Goal: Task Accomplishment & Management: Use online tool/utility

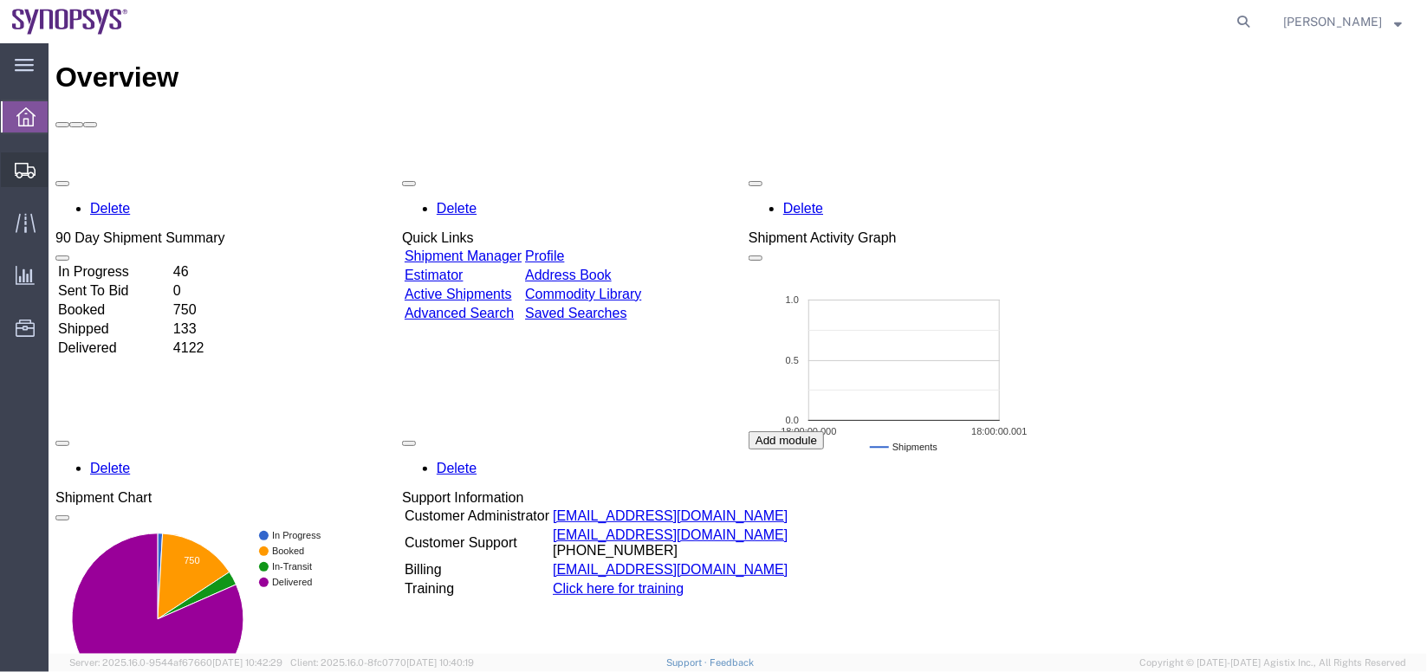
click at [0, 0] on span "Shipment Manager" at bounding box center [0, 0] width 0 height 0
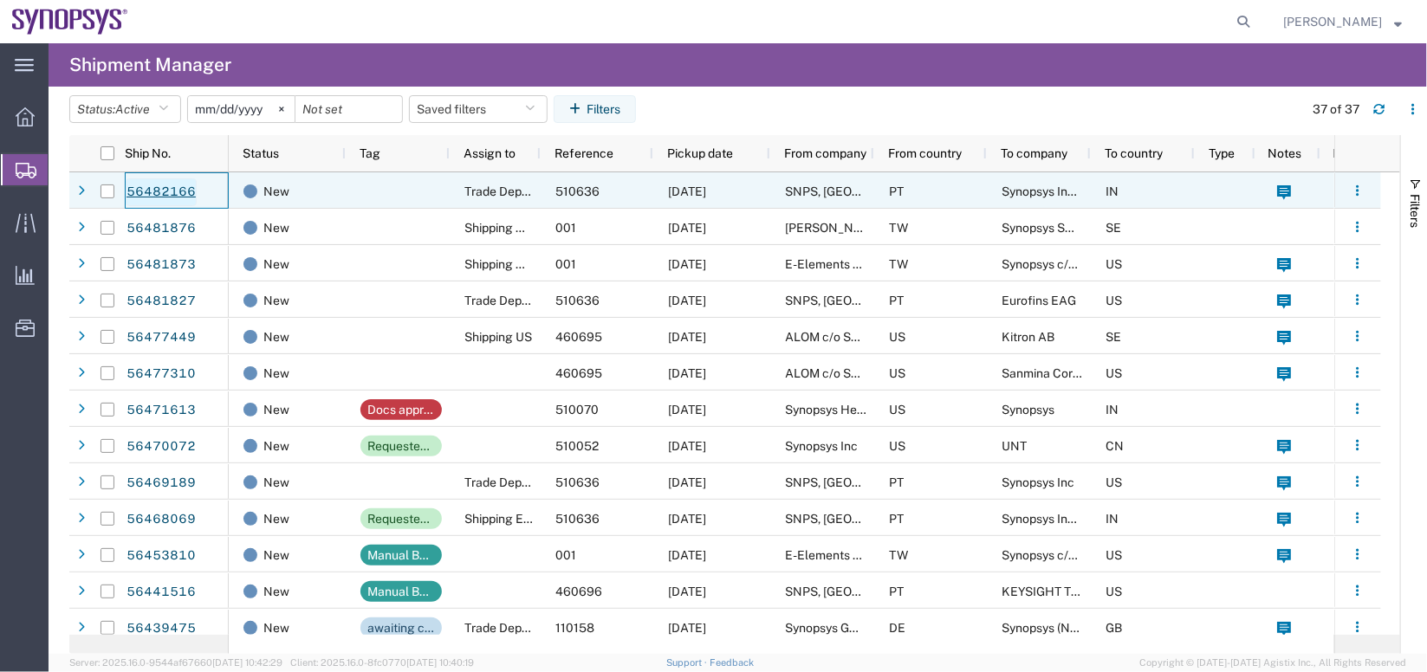
click at [158, 186] on link "56482166" at bounding box center [161, 192] width 71 height 28
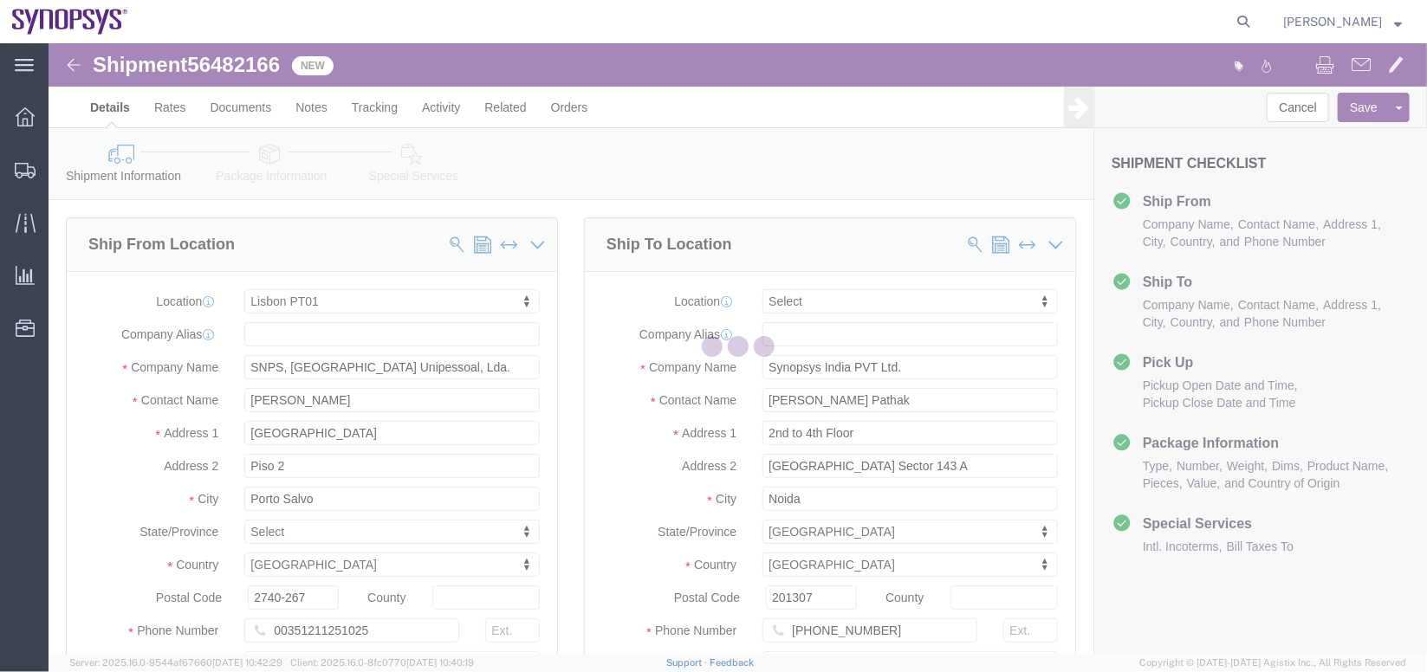
select select "63152"
select select
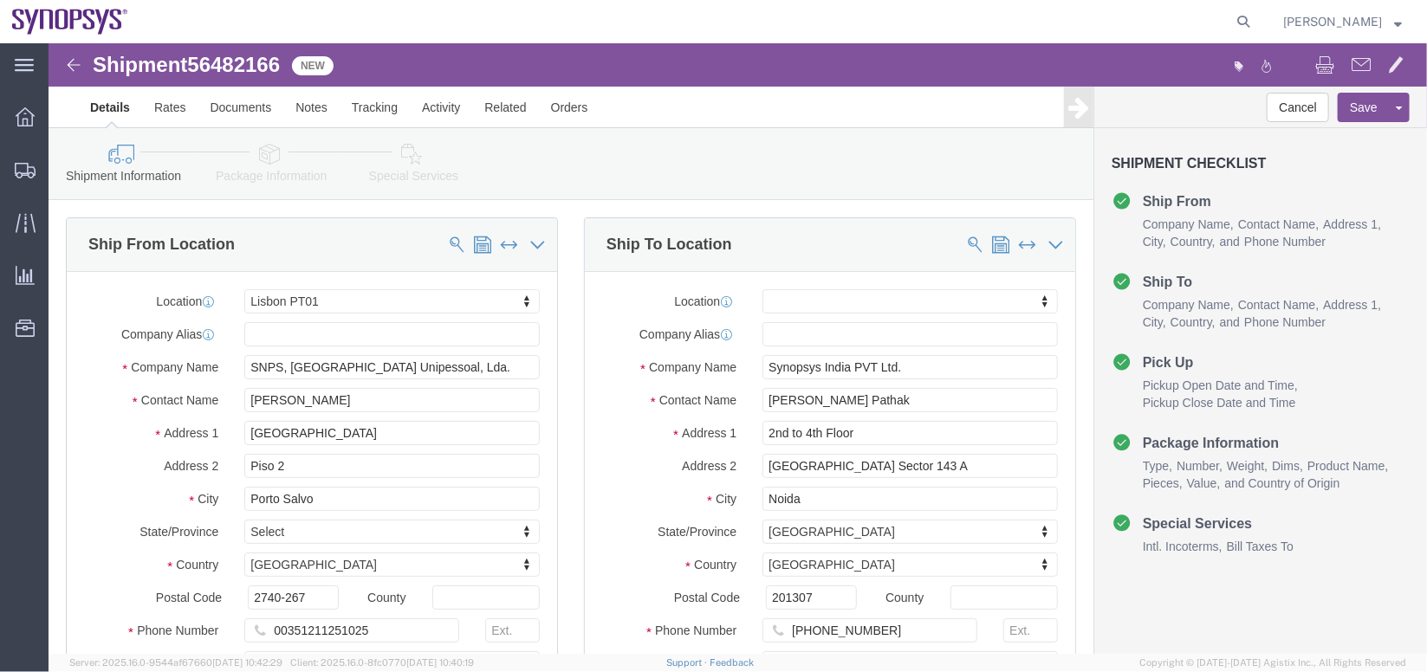
click link "Package Information"
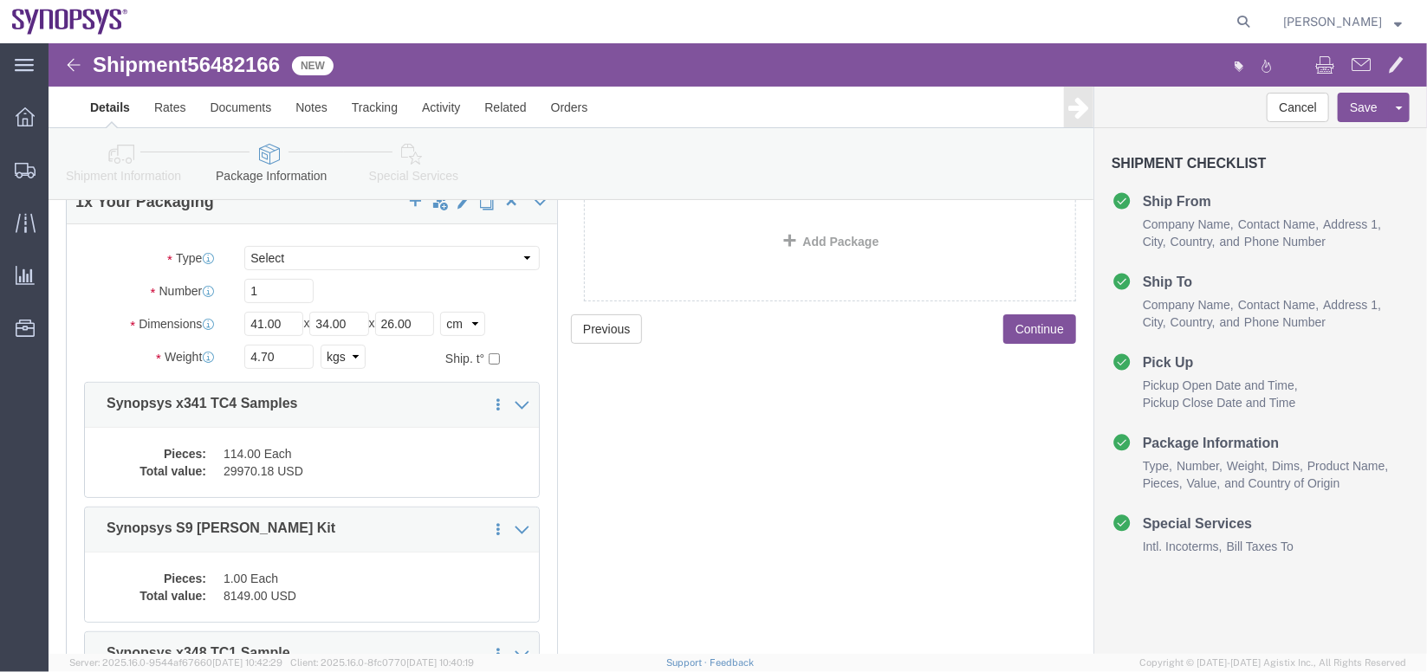
scroll to position [133, 0]
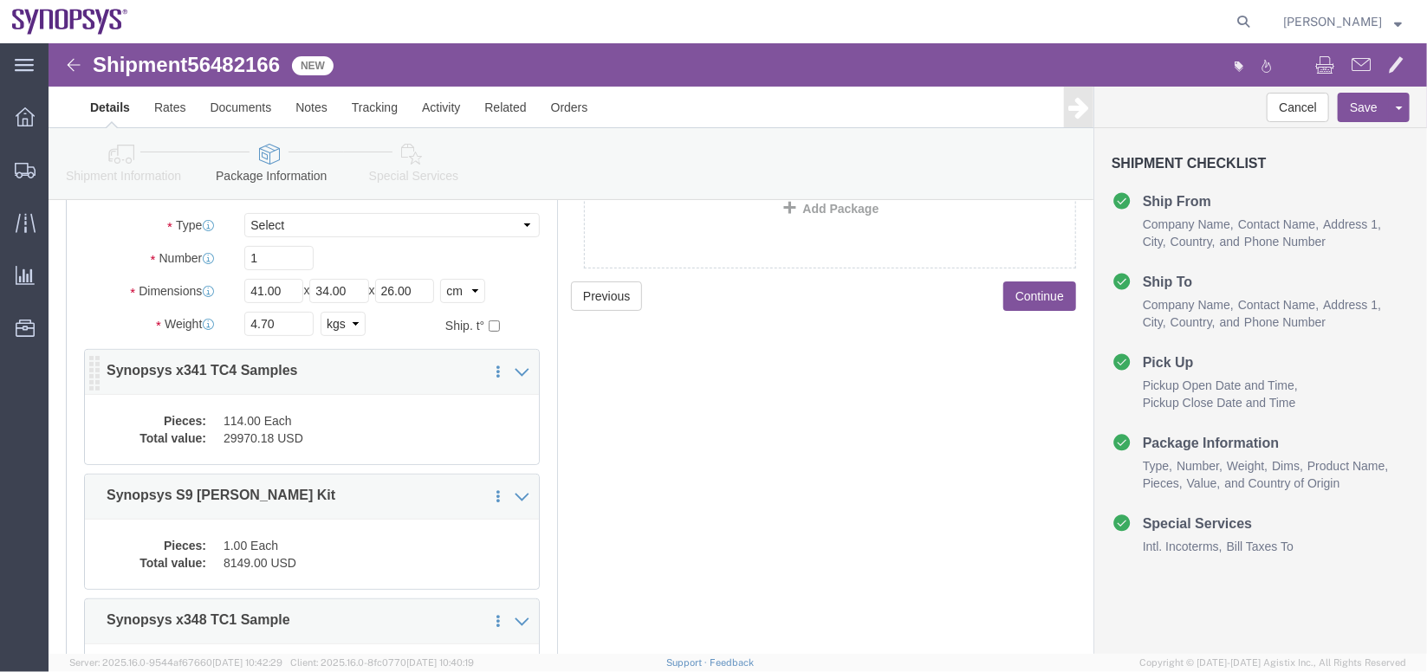
click div "Save in commodity library Clone this content Delete this content Synopsys x341 …"
click div "Pieces: 114.00 Each Total value: 29970.18 USD"
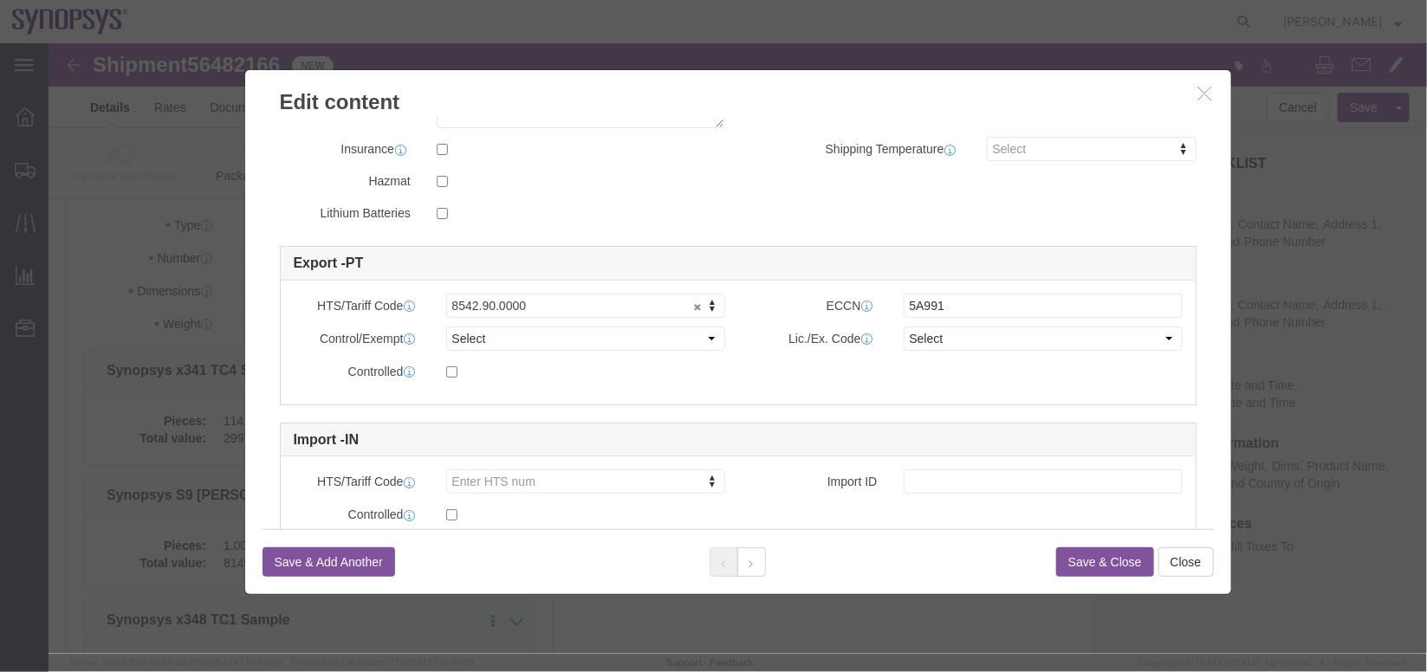
scroll to position [361, 0]
click h3 "Edit content"
click icon "button"
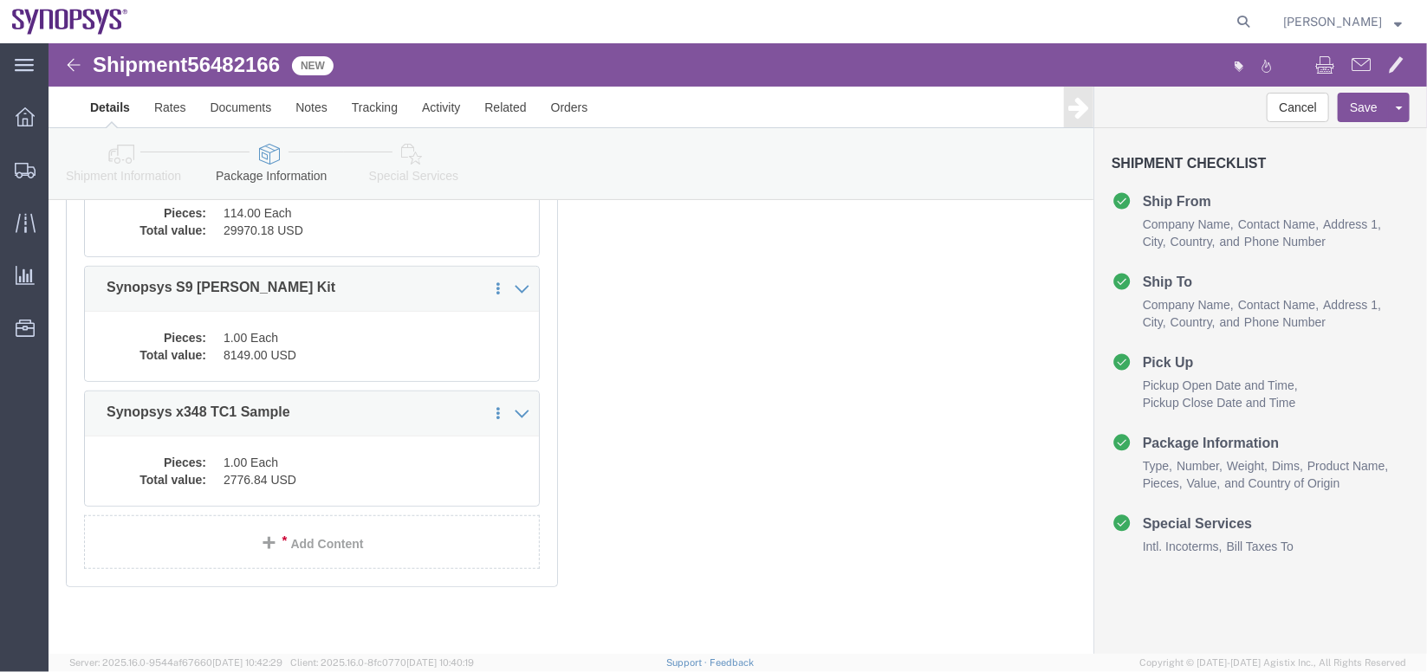
scroll to position [346, 0]
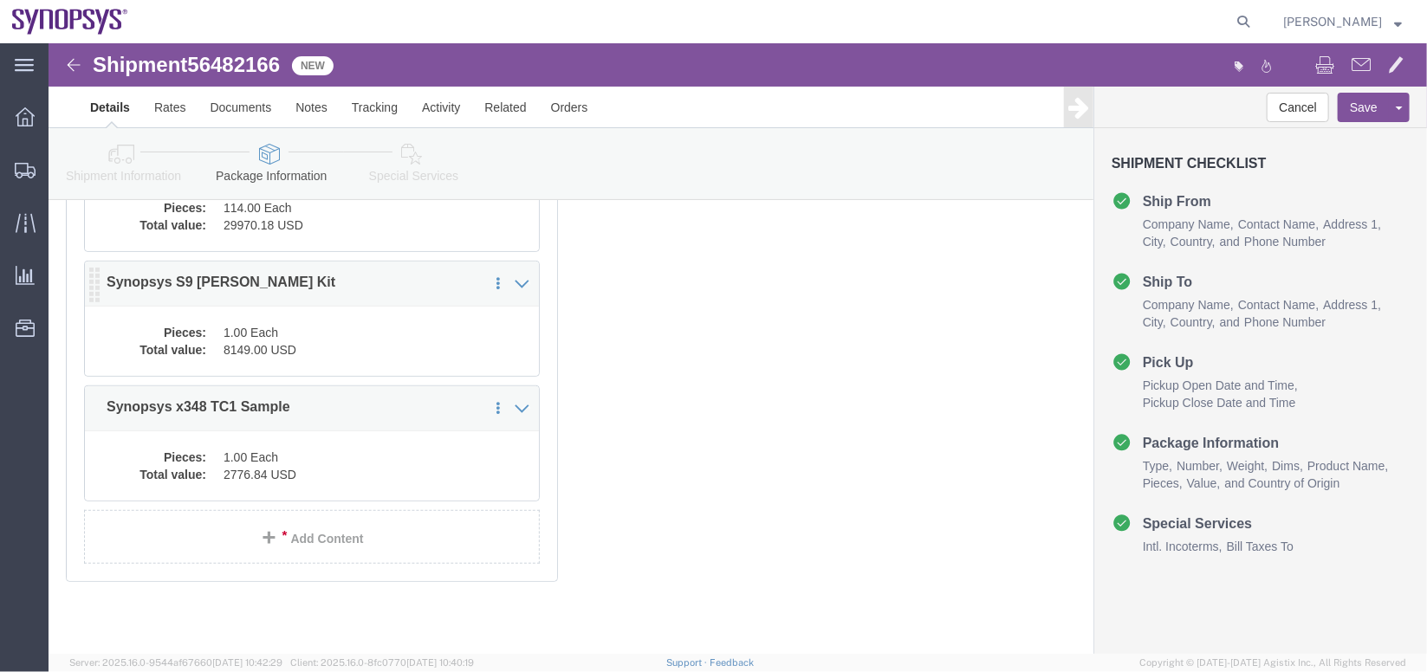
click div "Pieces: 1.00 Each Total value: 8149.00 USD"
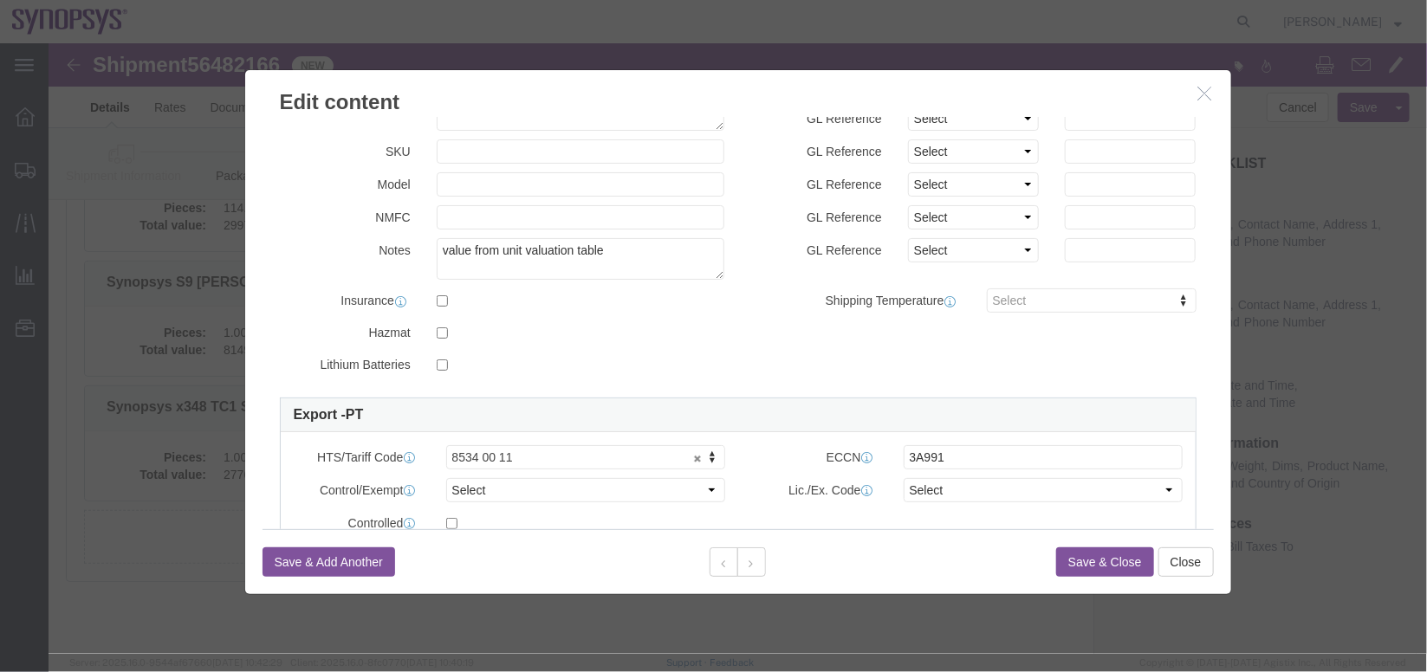
scroll to position [207, 0]
click icon "button"
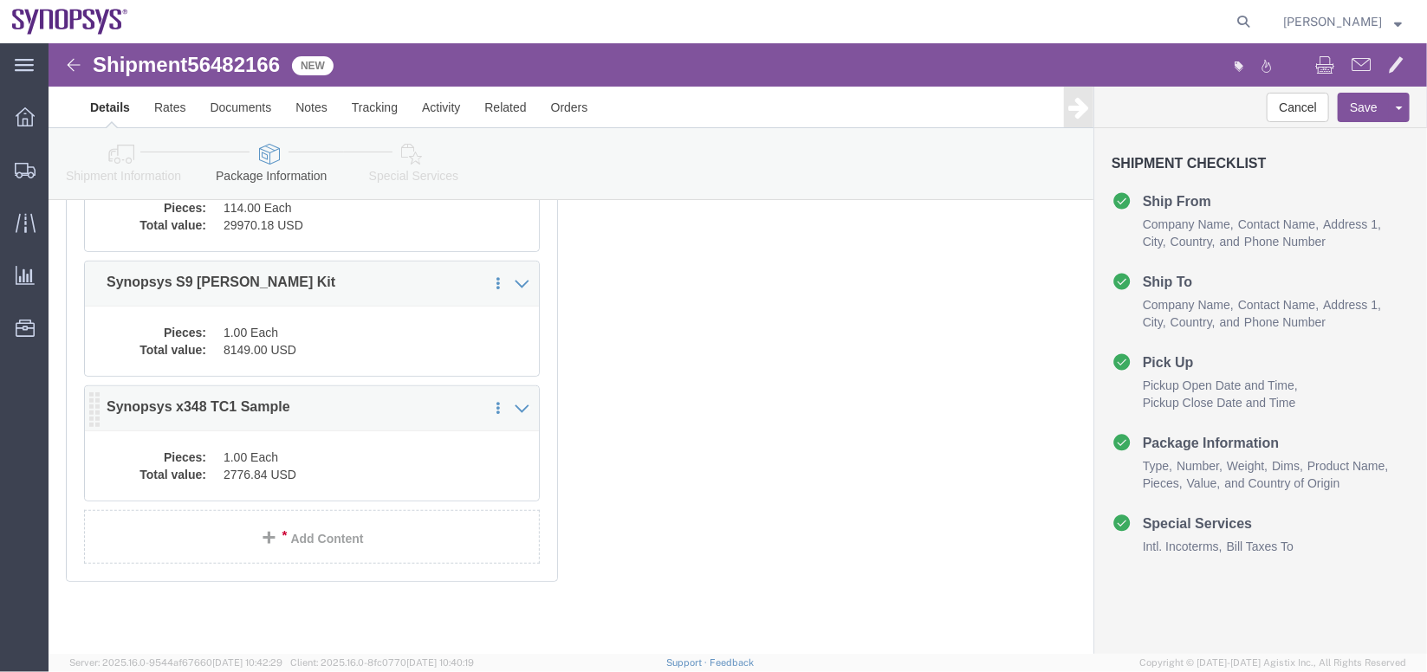
click div "Pieces: 1.00 Each Total value: 2776.84 USD"
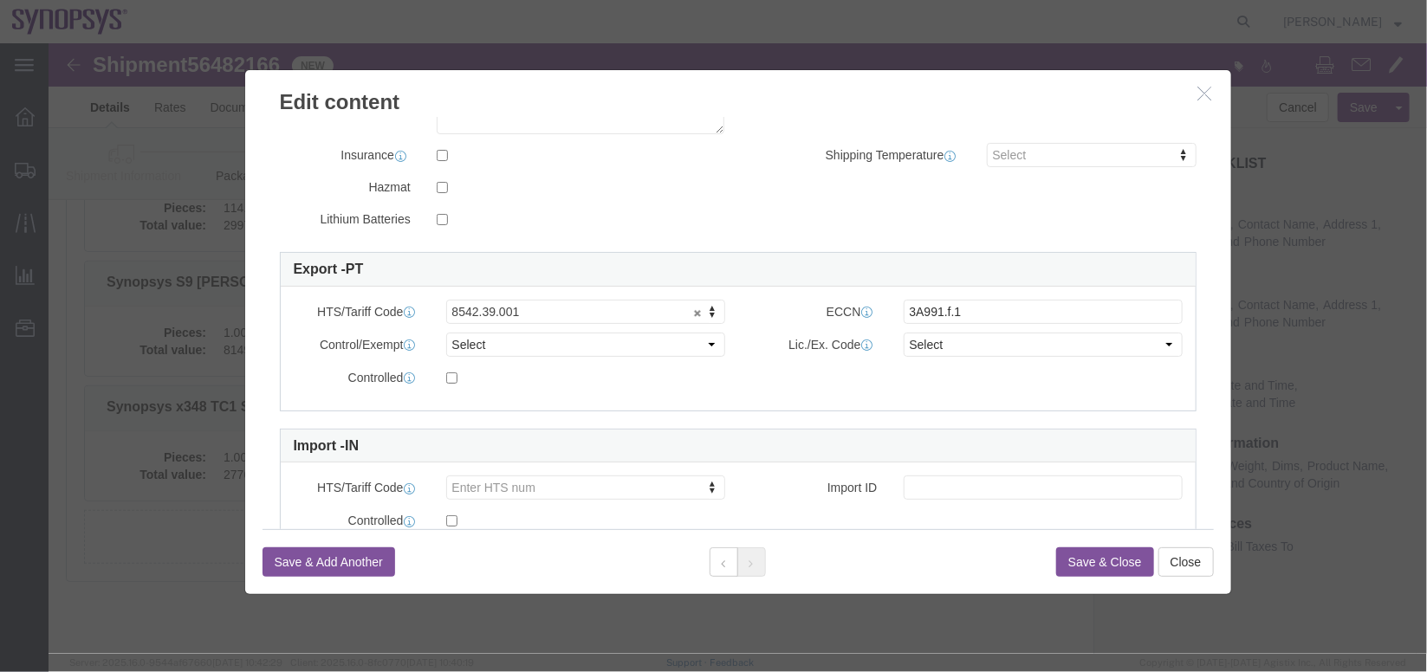
scroll to position [361, 0]
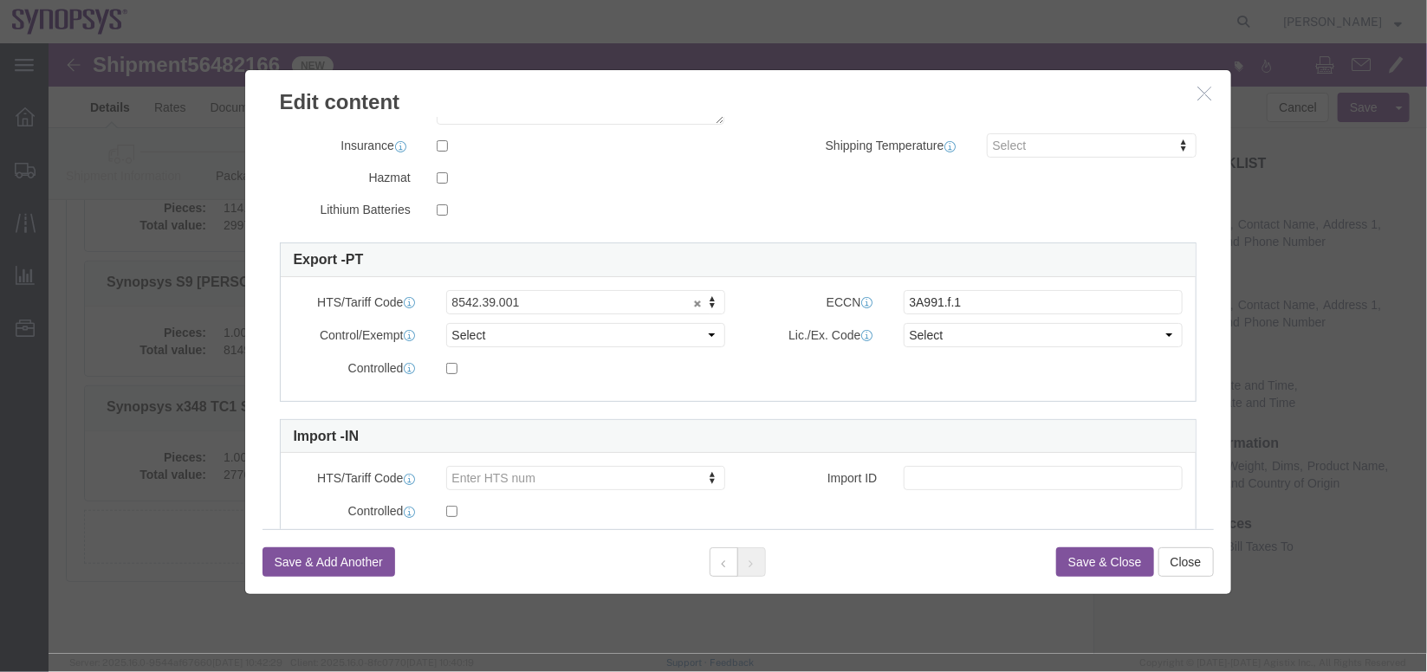
click icon "button"
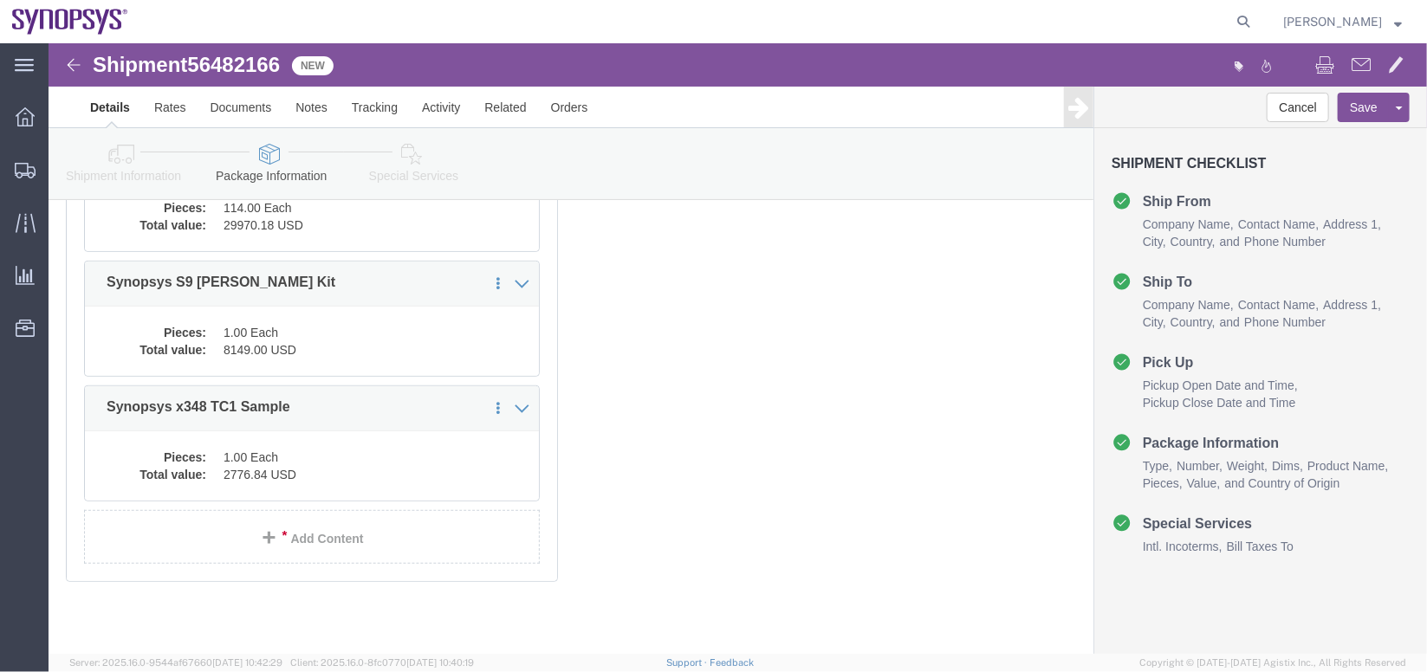
scroll to position [0, 0]
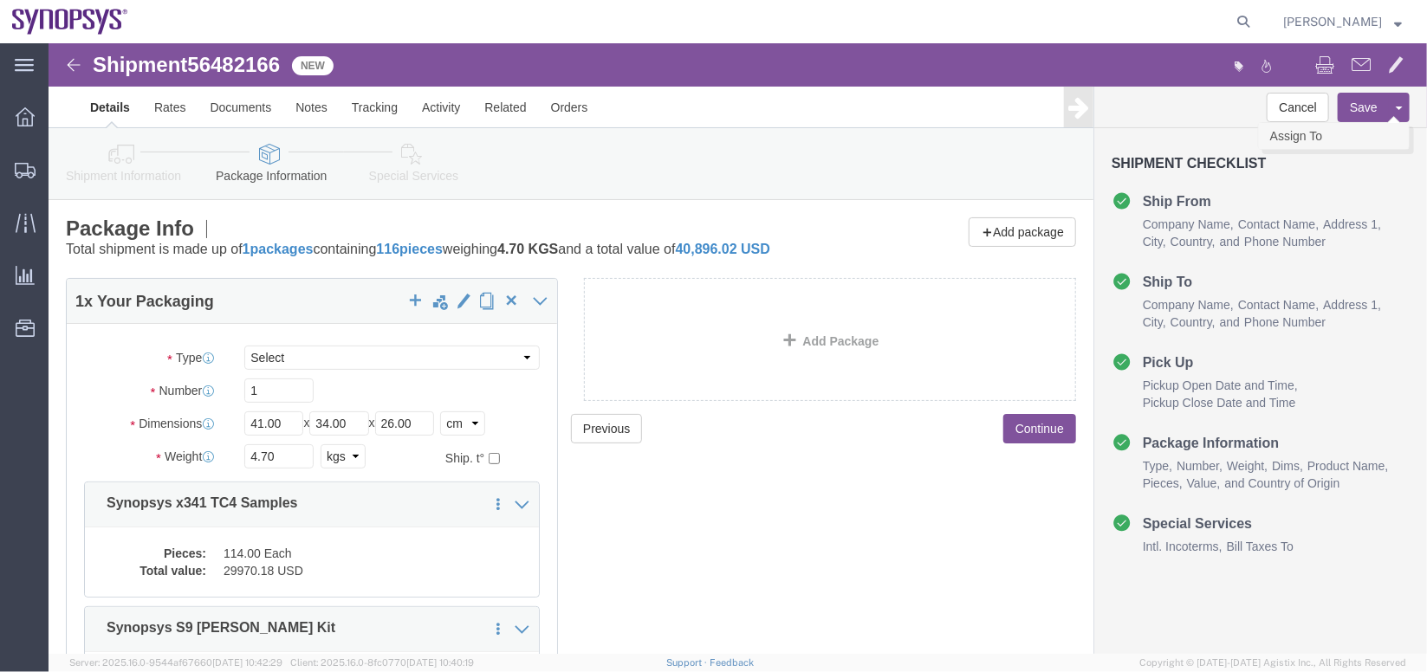
click link "Assign To"
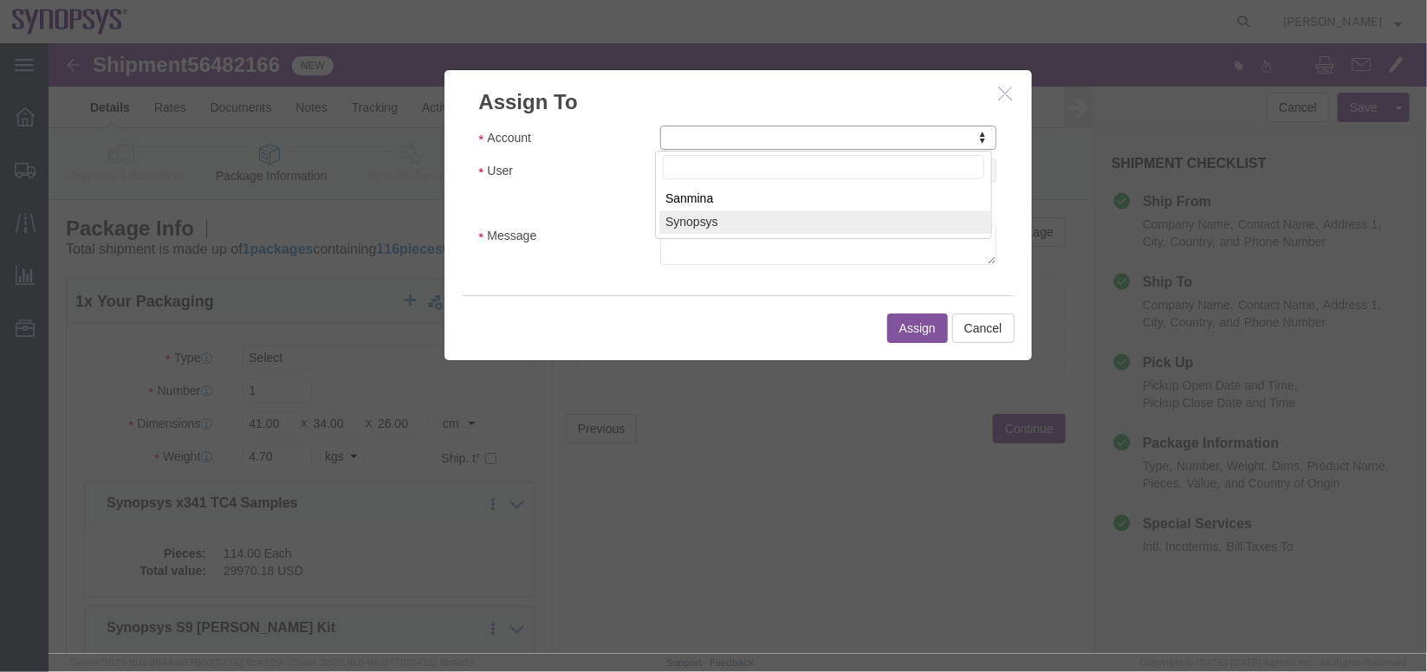
select select "117156"
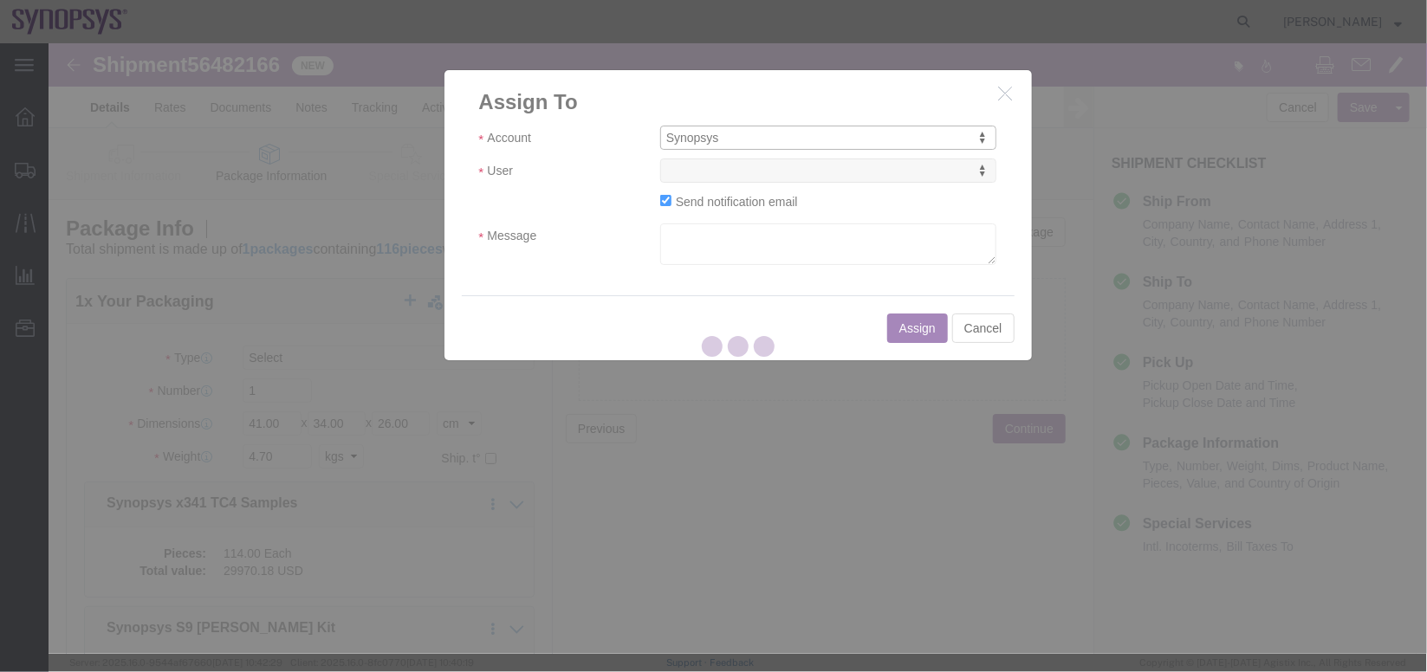
select select
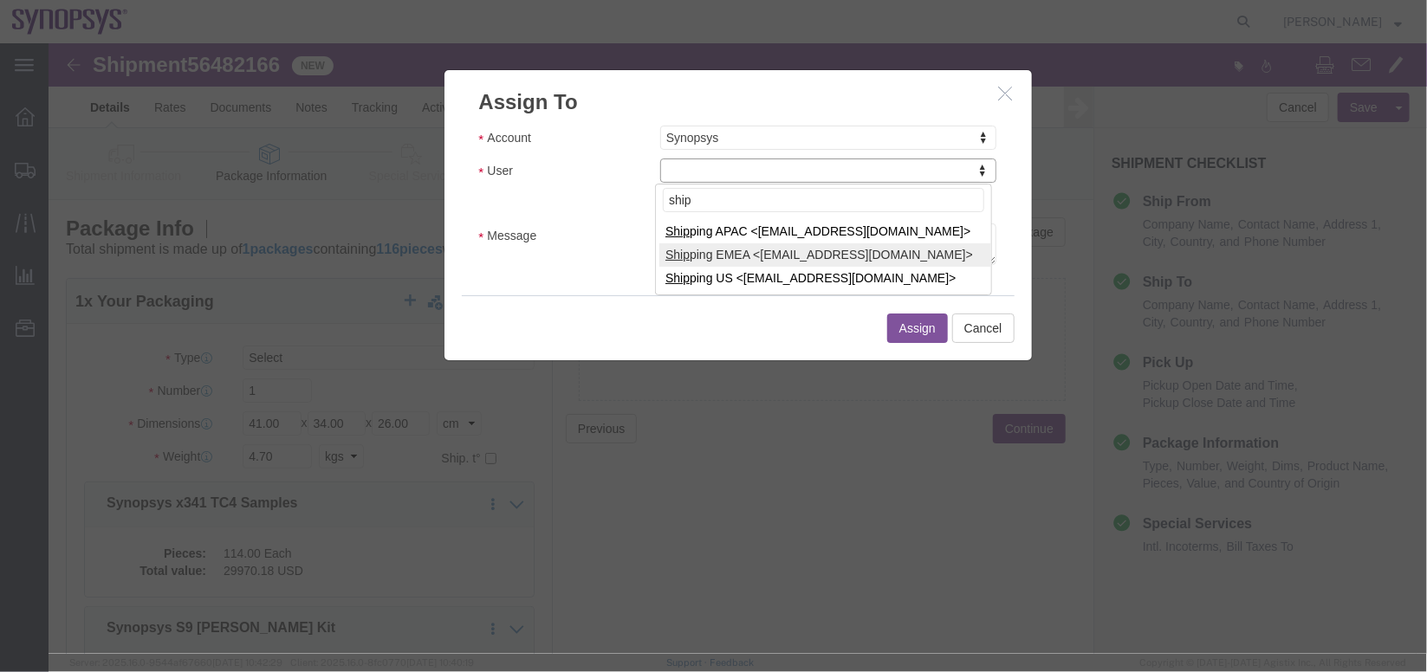
type input "ship"
select select "100123"
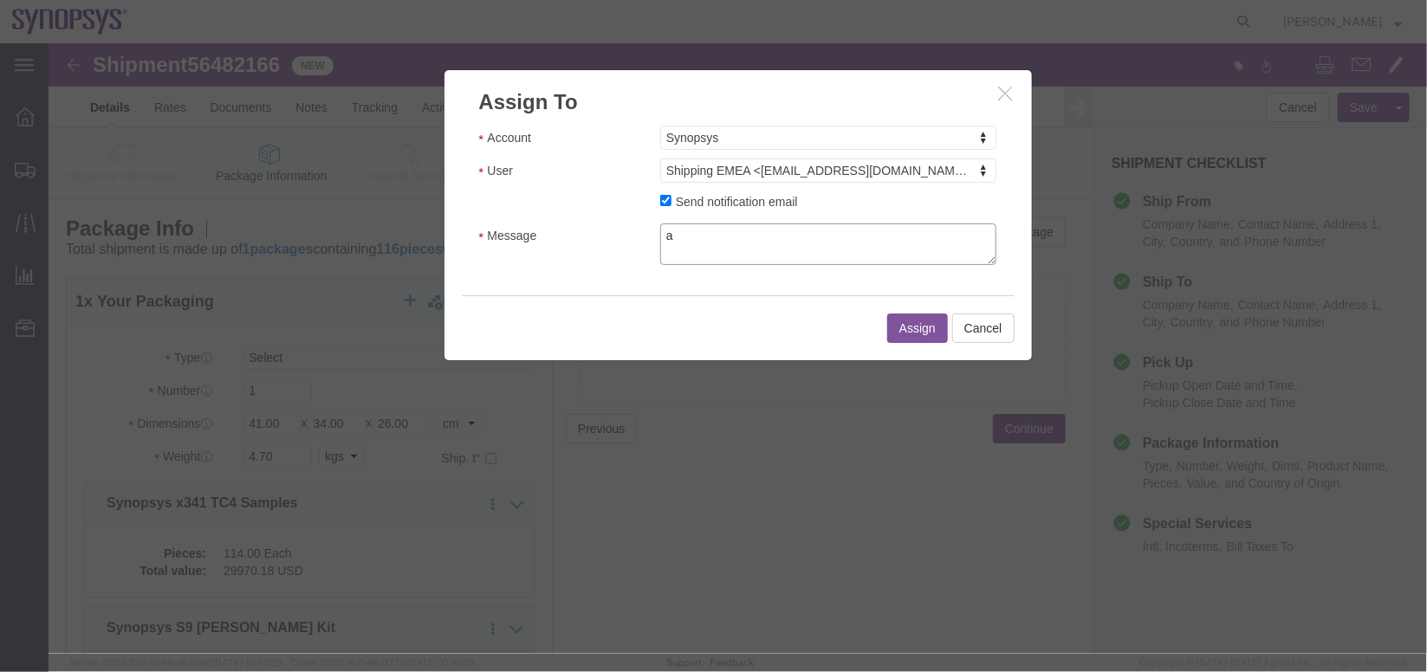
click textarea "a"
type textarea "a"
click button "Assign"
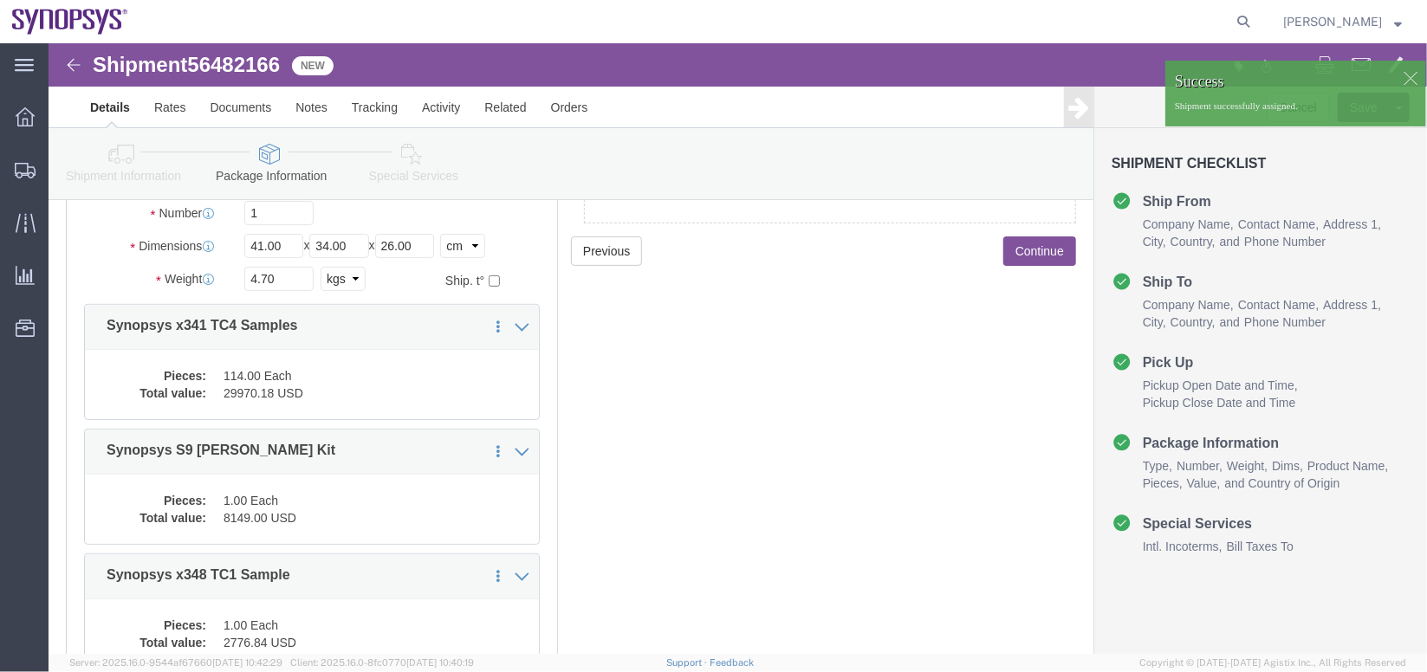
scroll to position [193, 0]
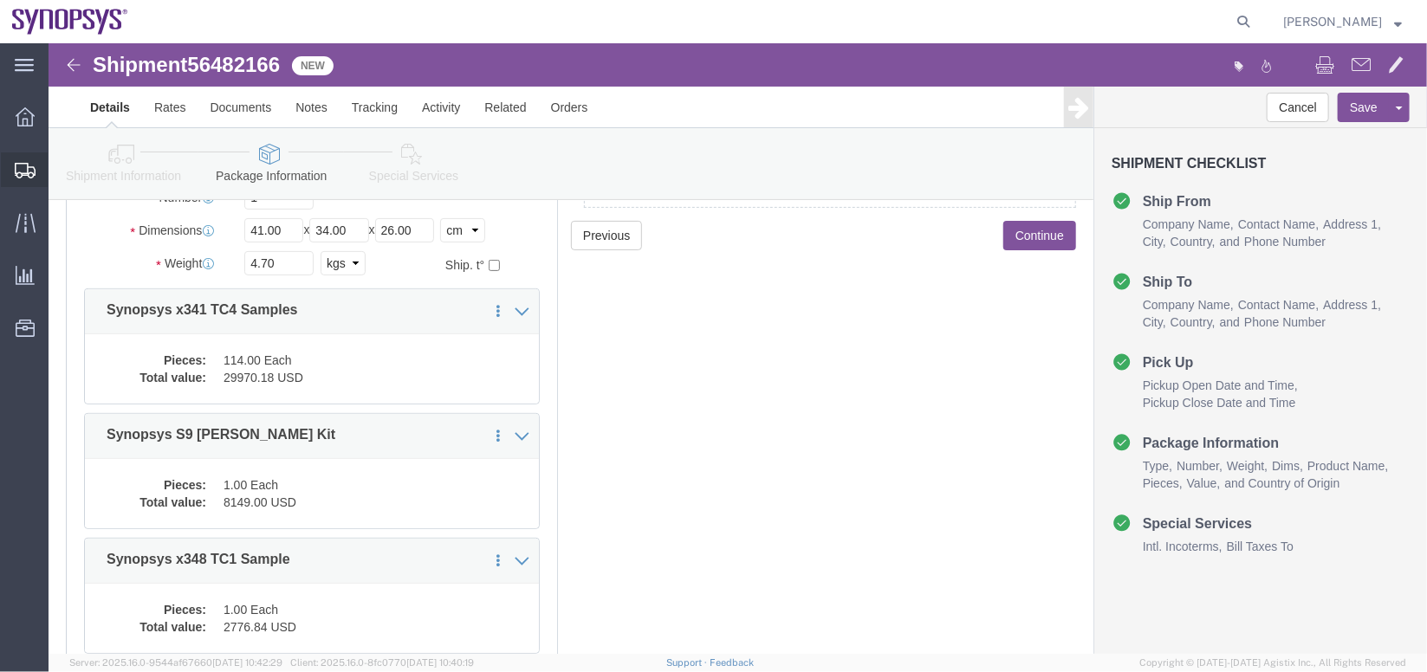
click at [0, 0] on span "Shipment Manager" at bounding box center [0, 0] width 0 height 0
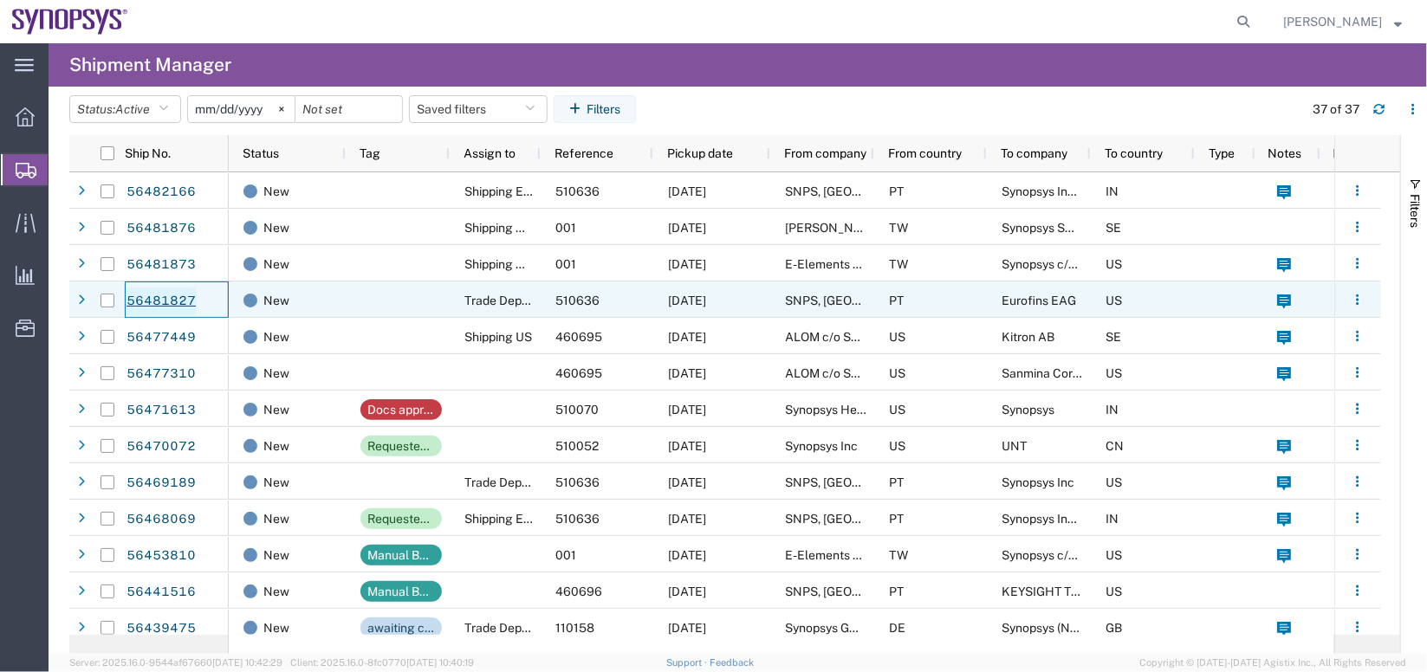
click at [176, 297] on link "56481827" at bounding box center [161, 302] width 71 height 28
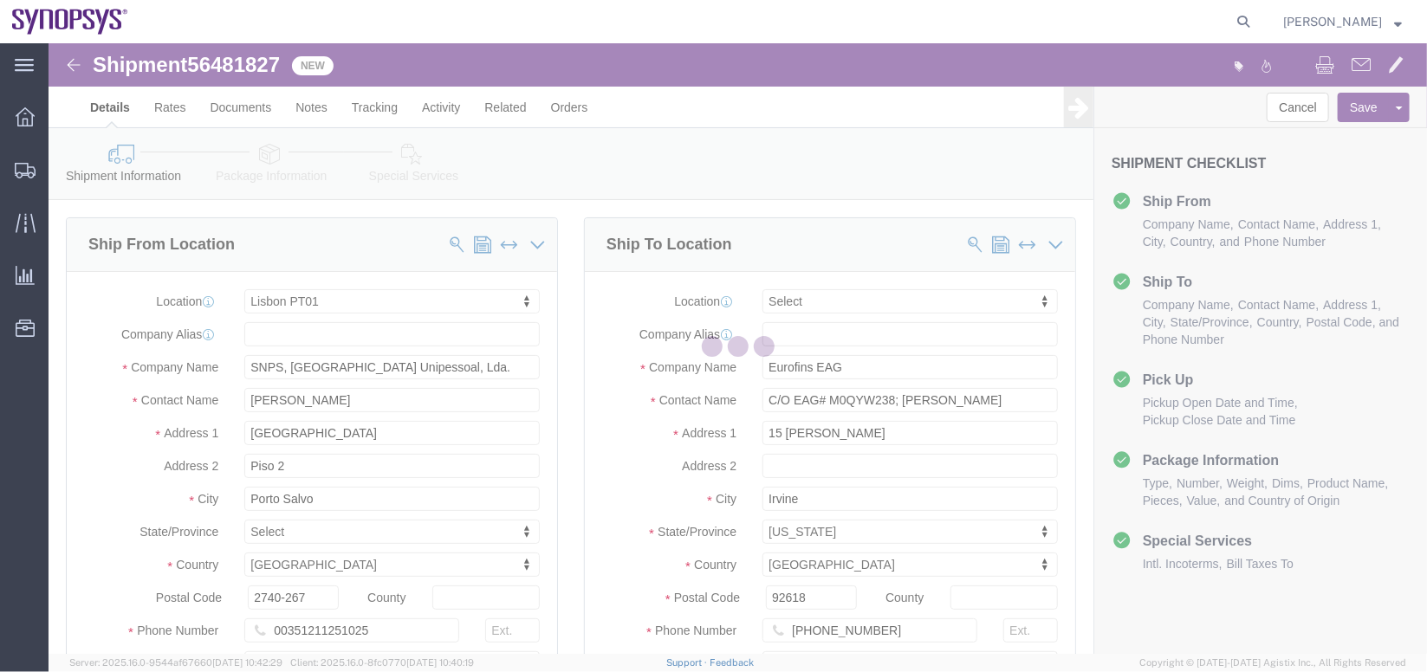
select select "63152"
select select
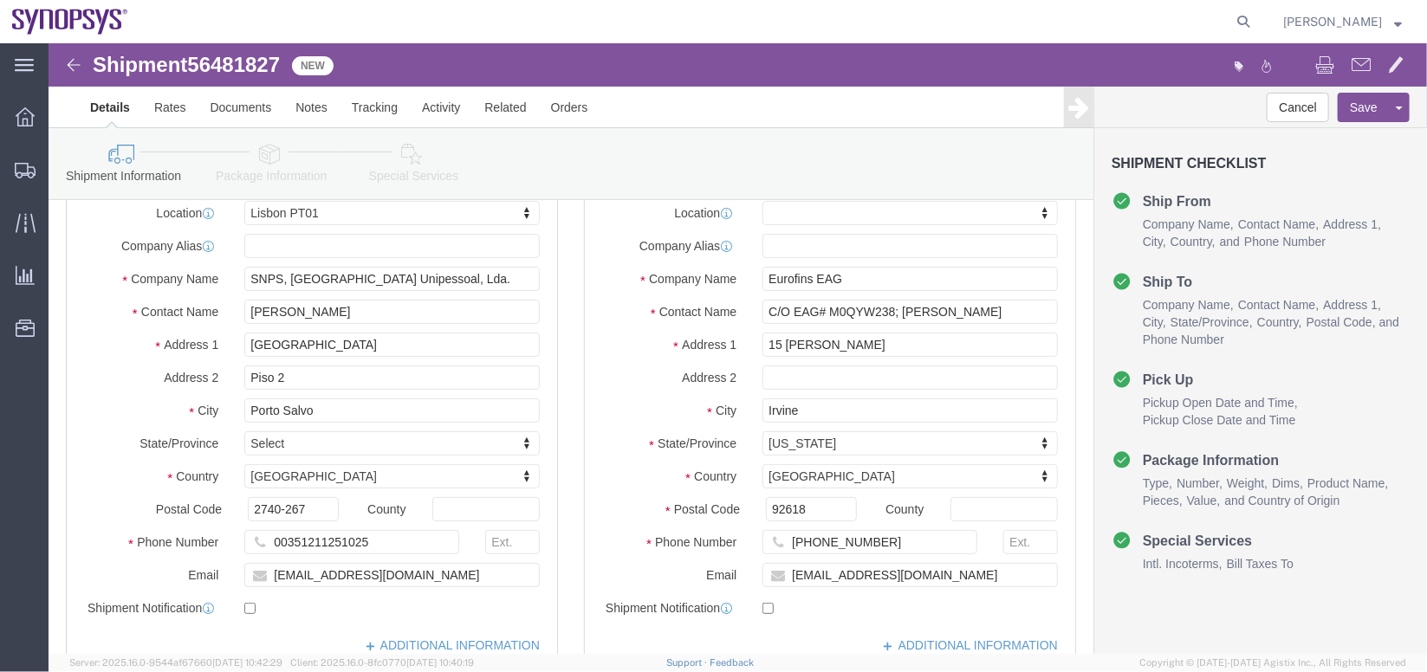
scroll to position [75, 0]
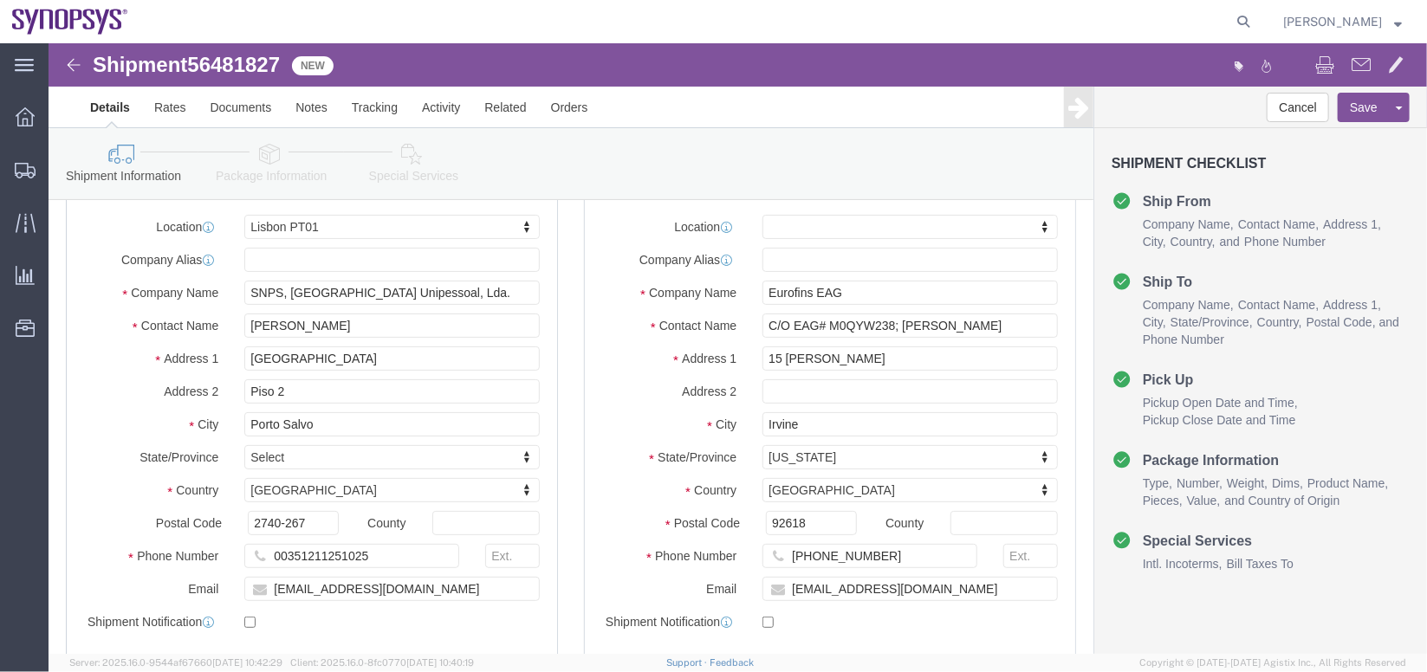
click icon
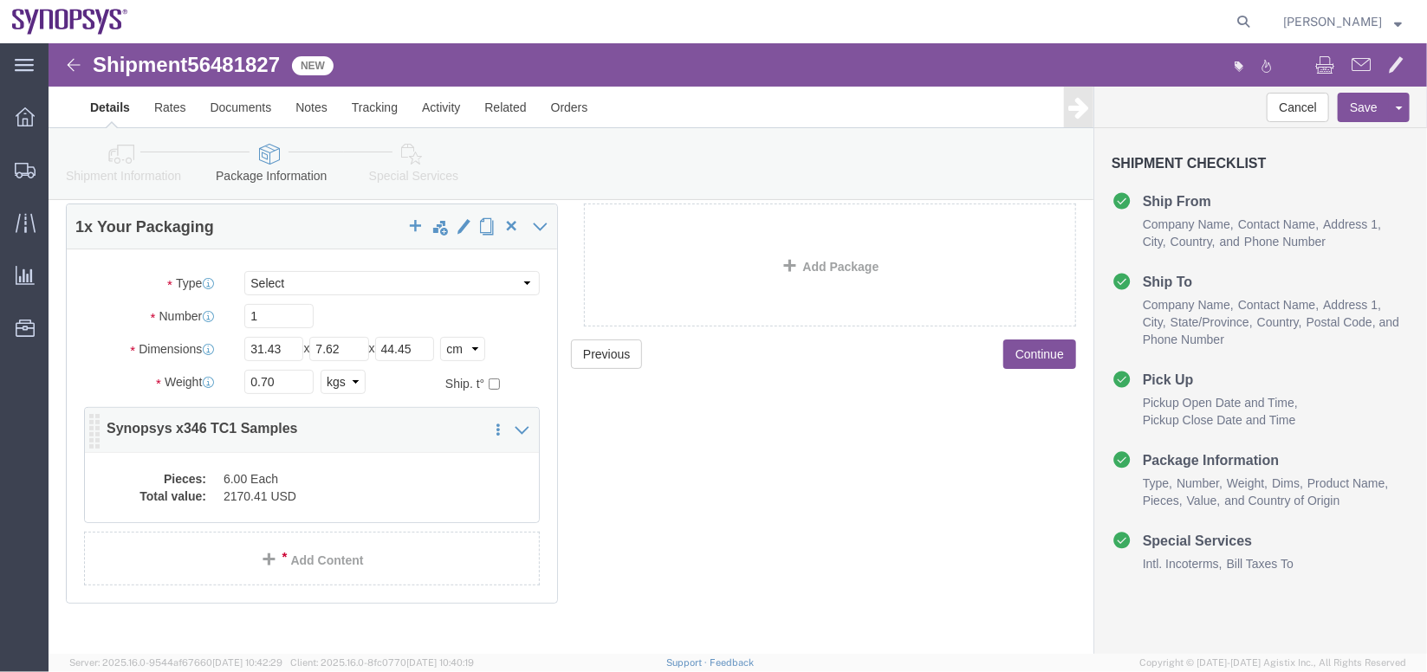
click div "Pieces: 6.00 Each Total value: 2170.41 USD"
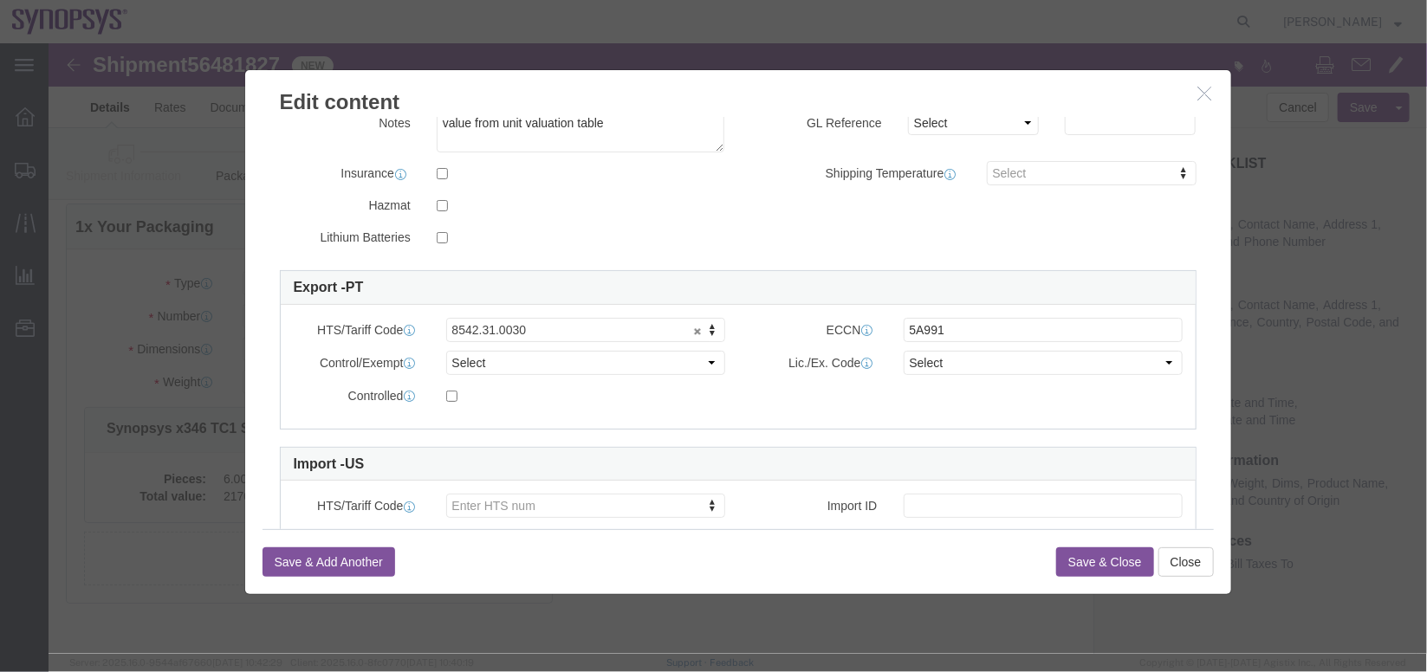
scroll to position [414, 0]
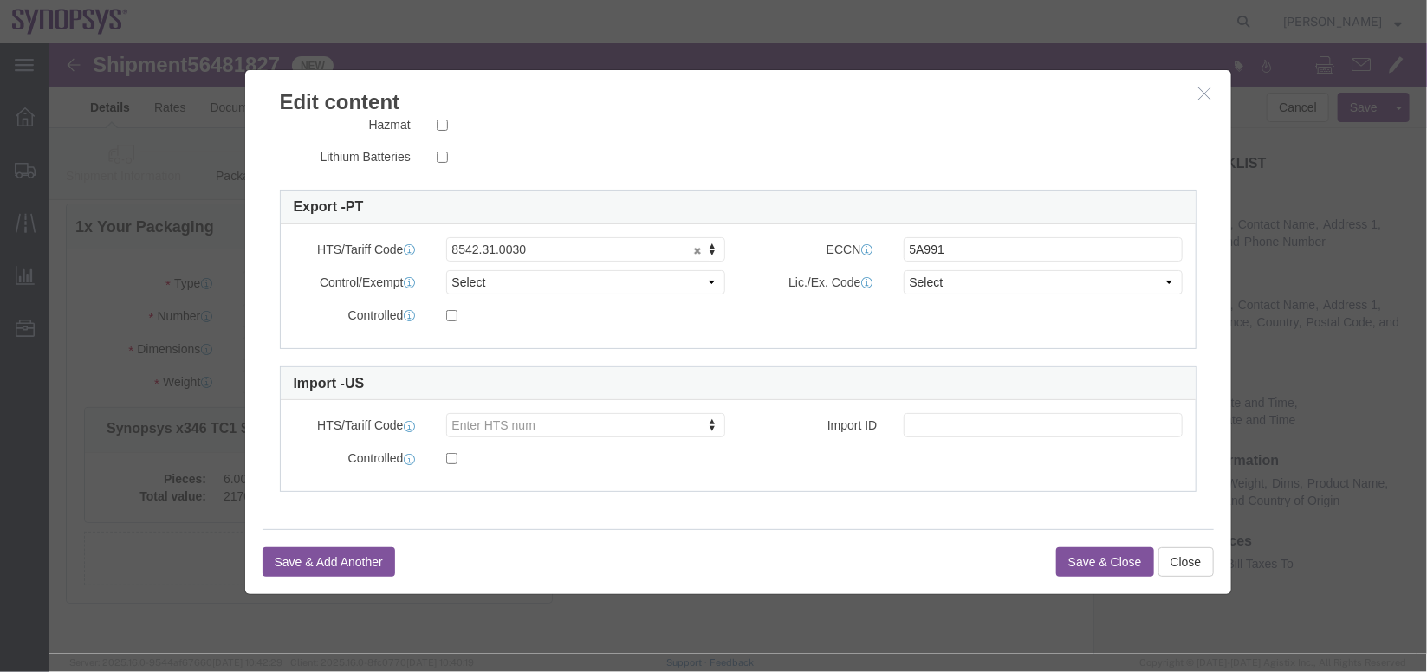
click icon "button"
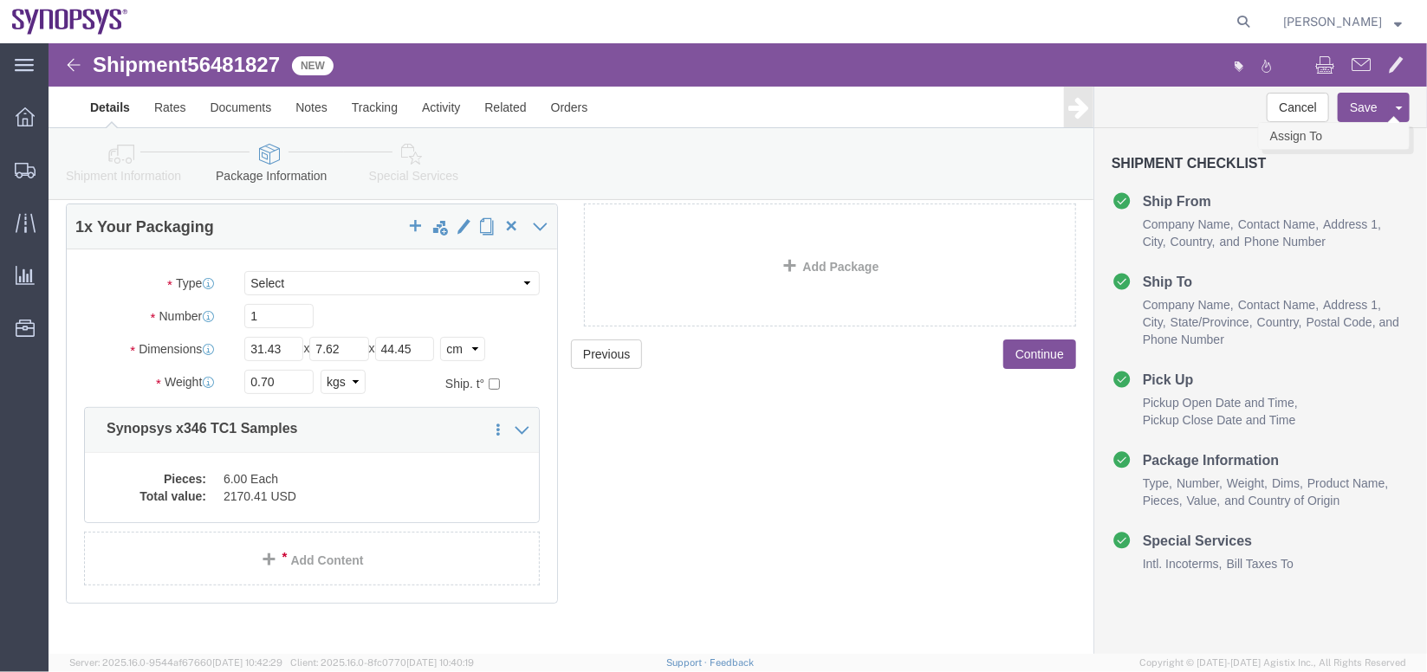
click link "Assign To"
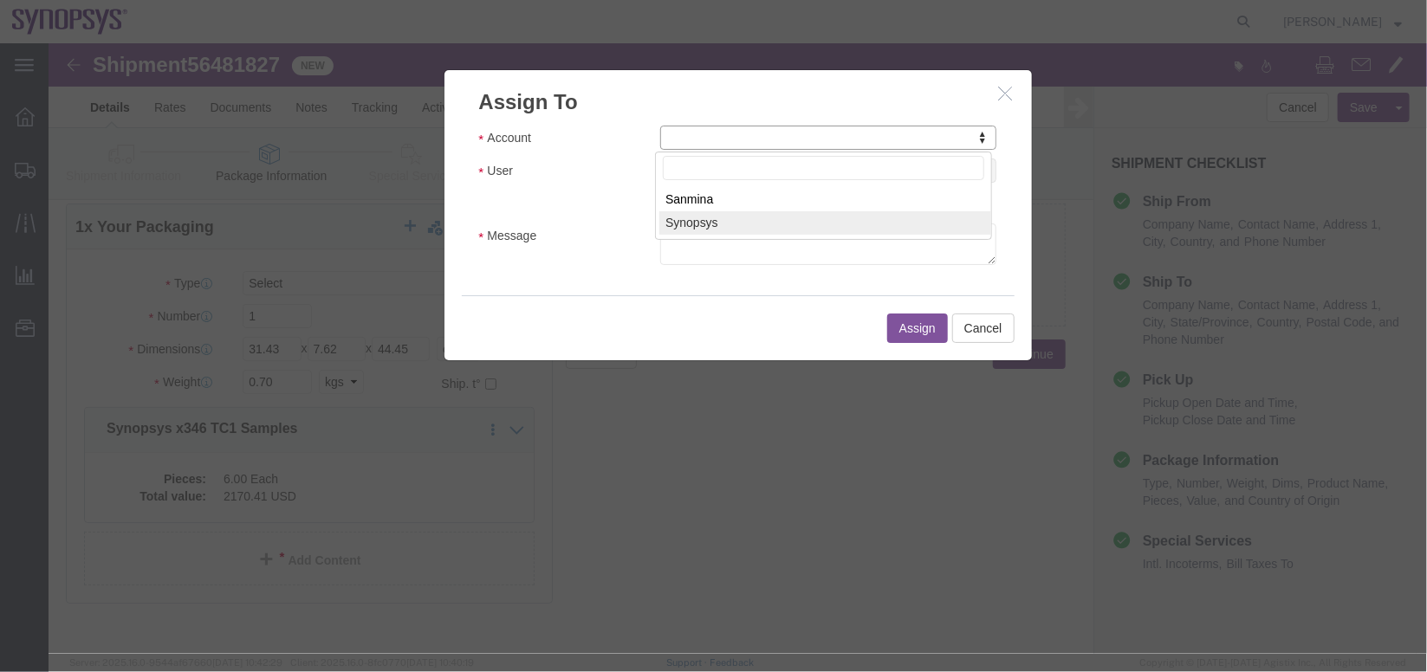
select select "117156"
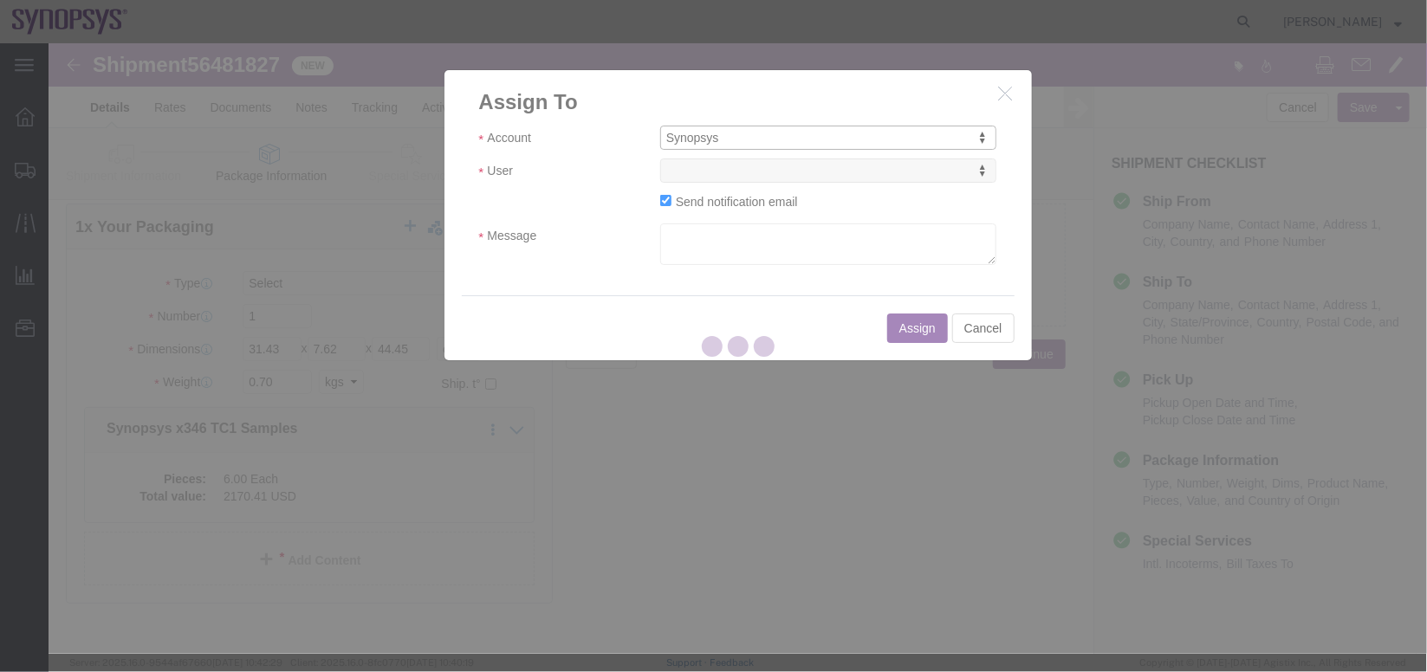
select select
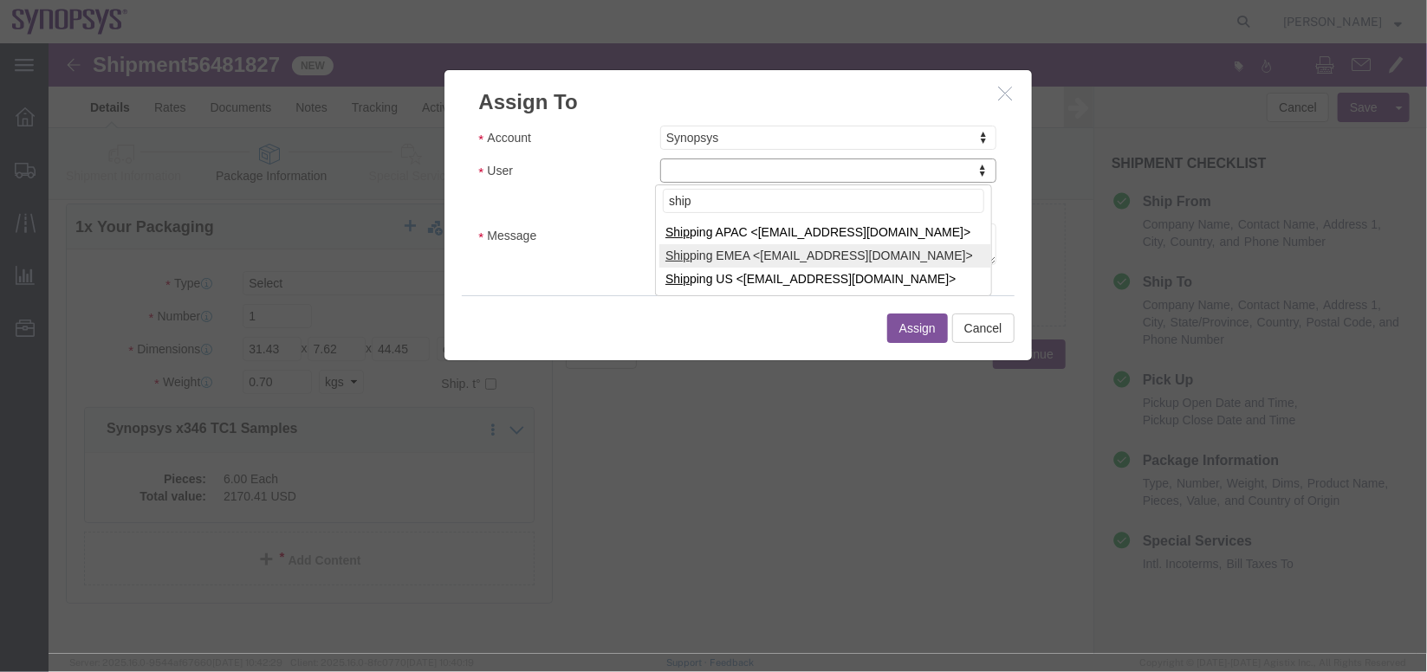
type input "ship"
select select "100123"
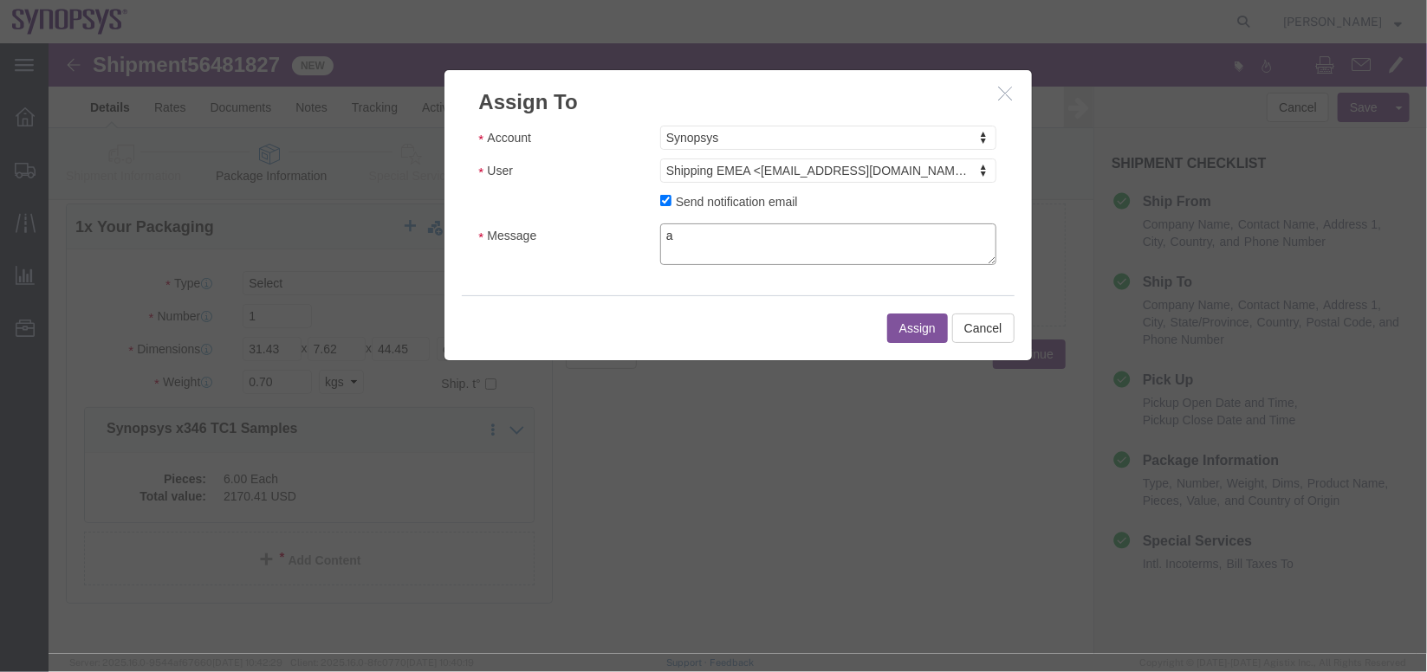
click textarea "a"
type textarea "a"
click button "Assign"
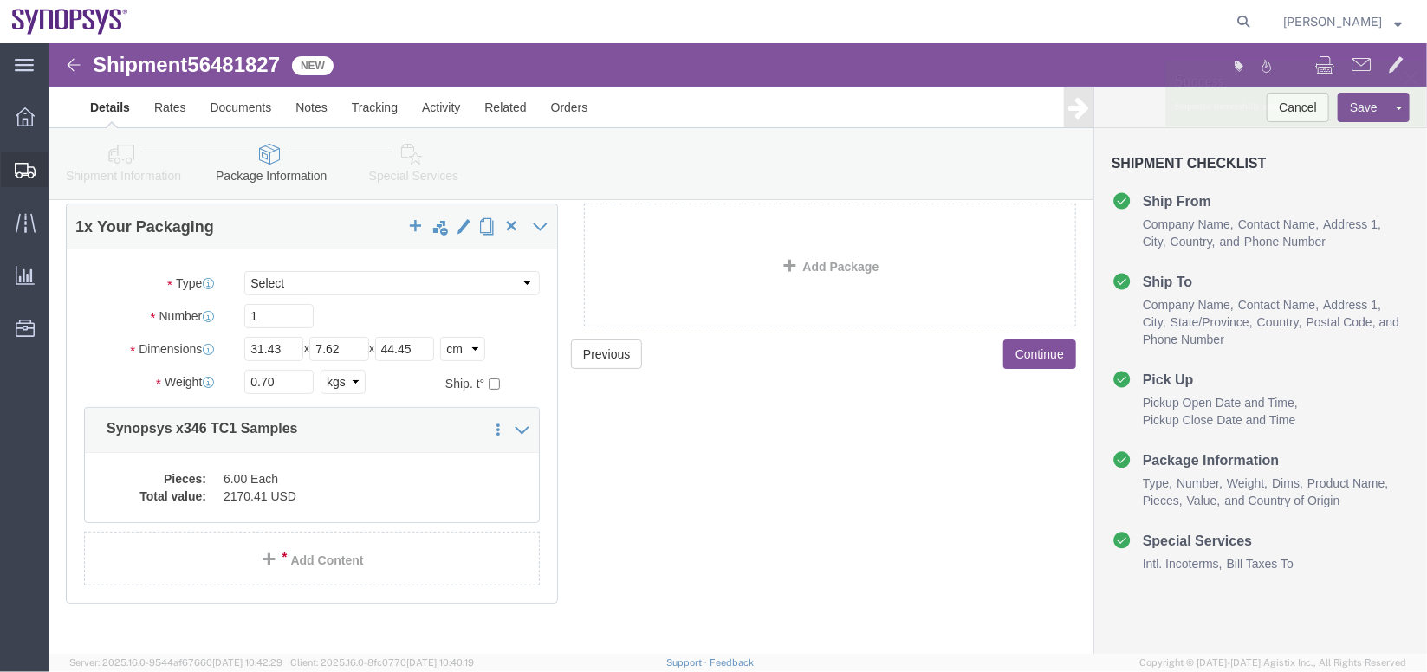
click at [0, 0] on span "Shipment Manager" at bounding box center [0, 0] width 0 height 0
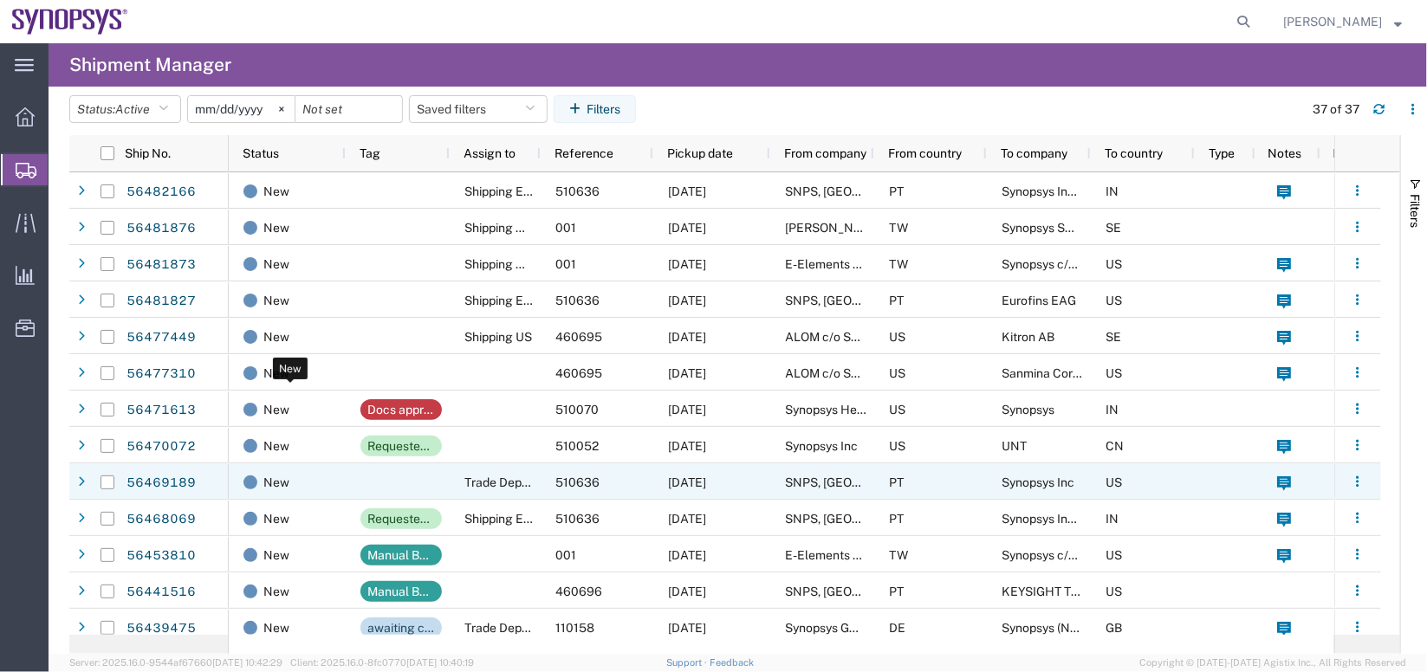
scroll to position [87, 0]
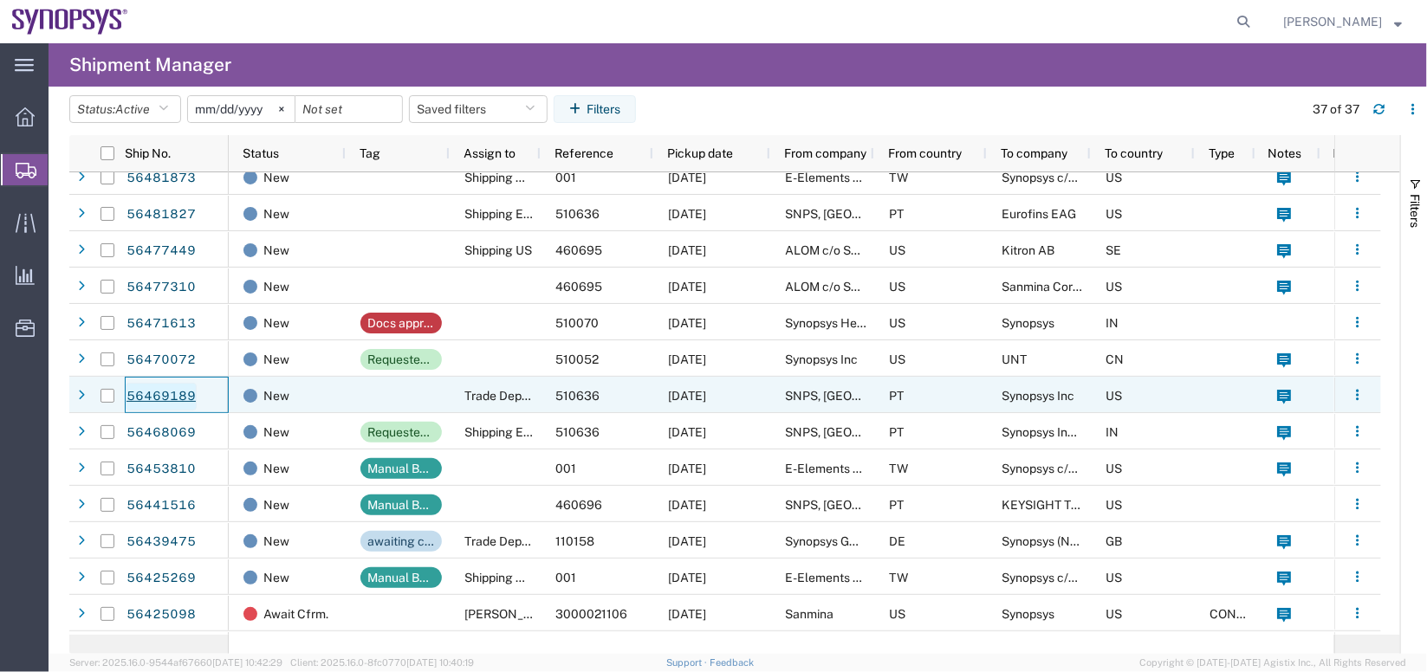
click at [150, 392] on link "56469189" at bounding box center [161, 397] width 71 height 28
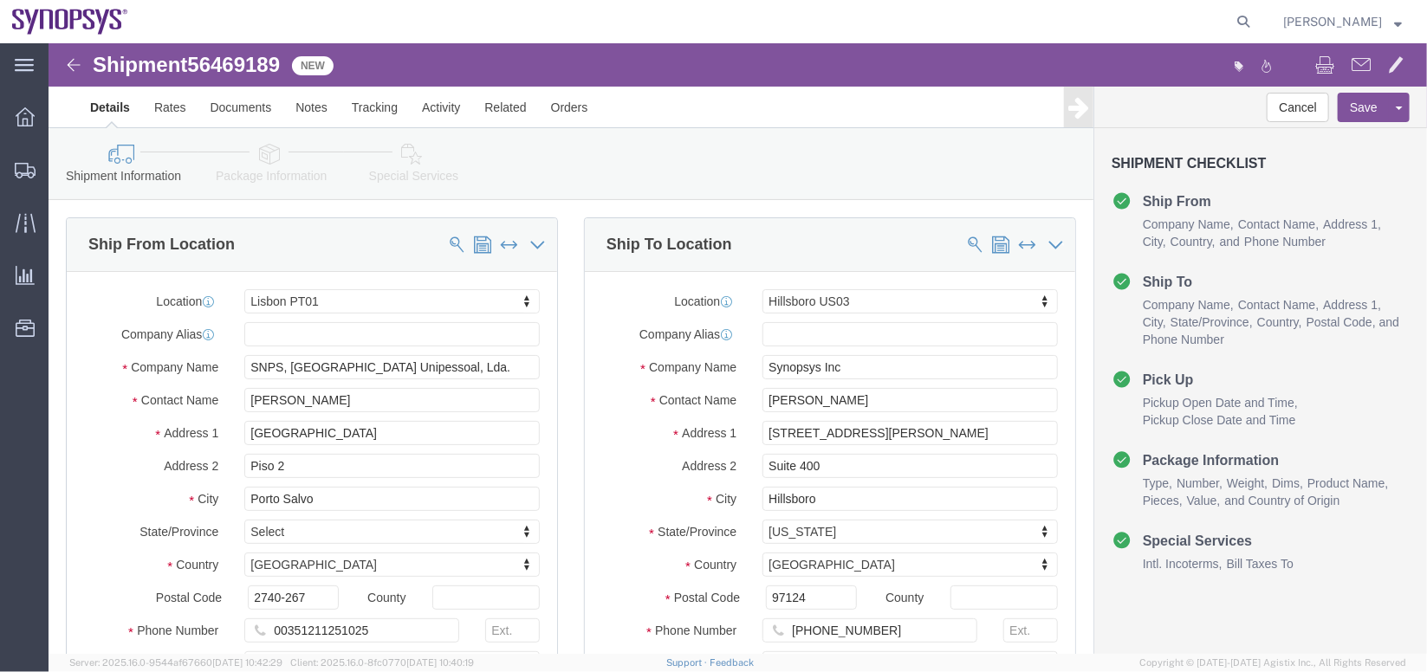
select select "63152"
select select "63190"
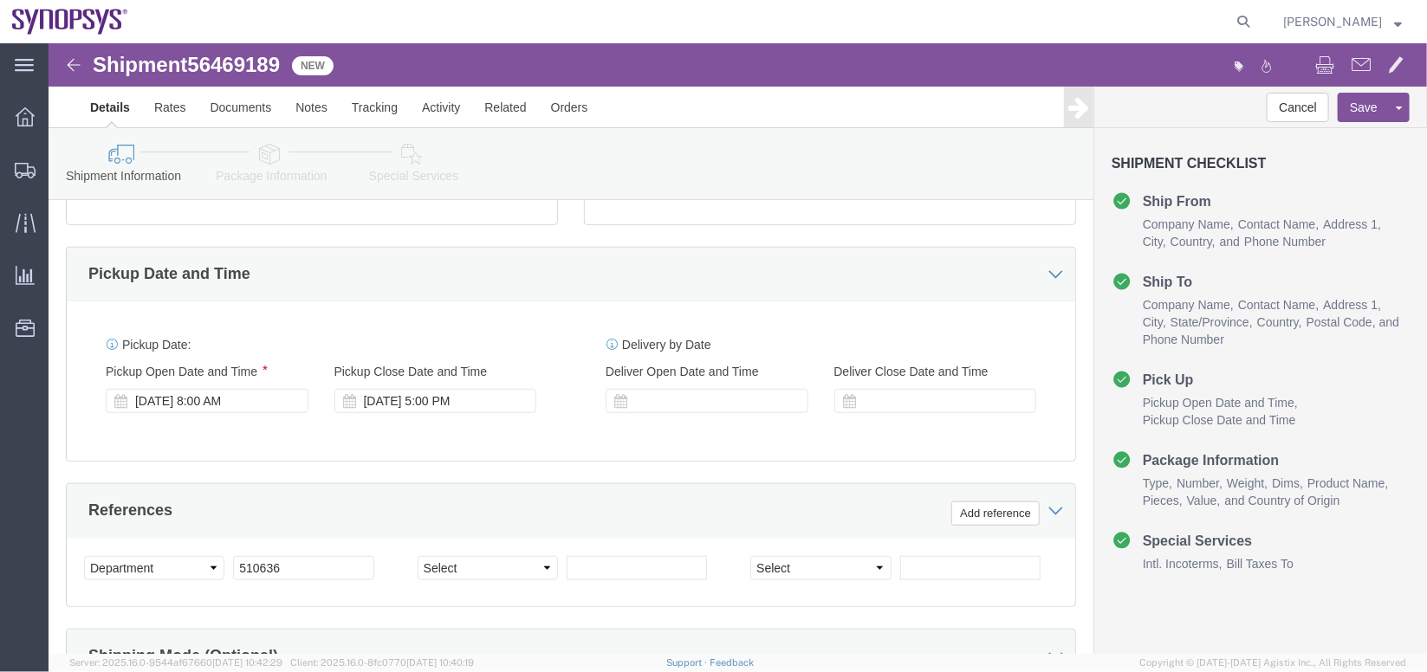
scroll to position [541, 0]
click icon
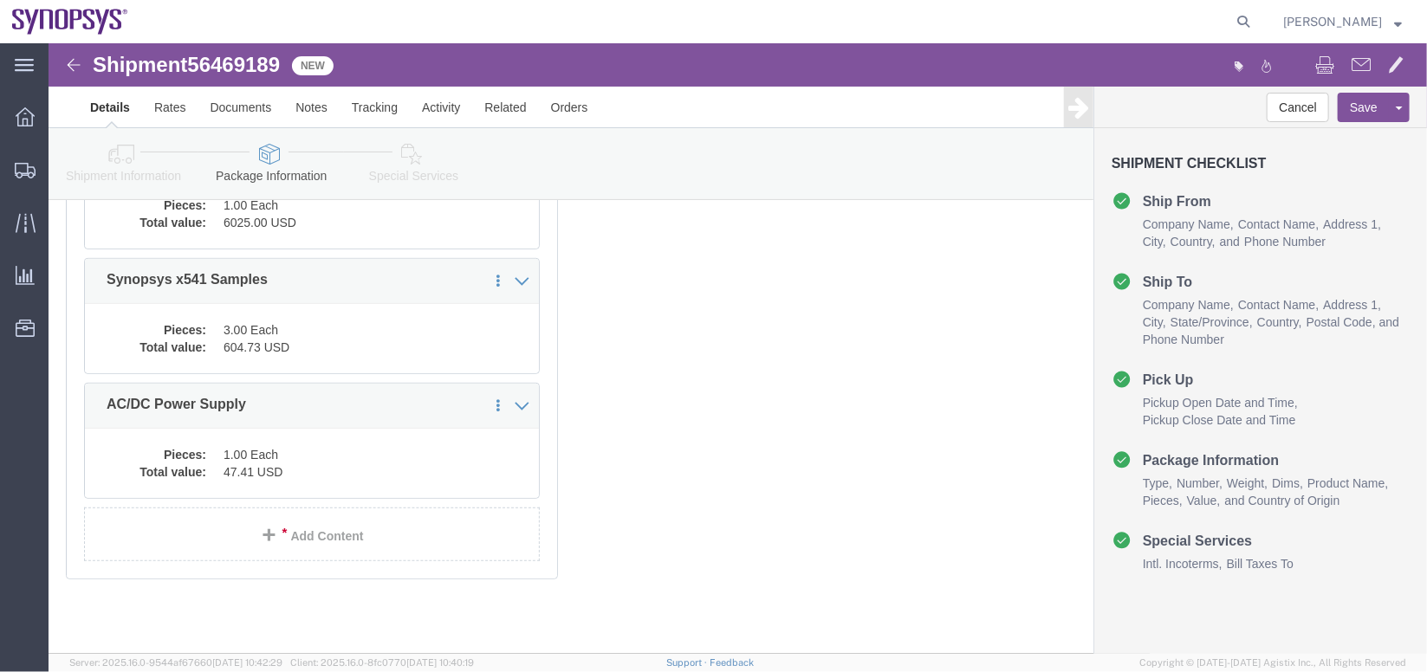
scroll to position [346, 0]
click div "Pieces: 3.00 Each Total value: 604.73 USD"
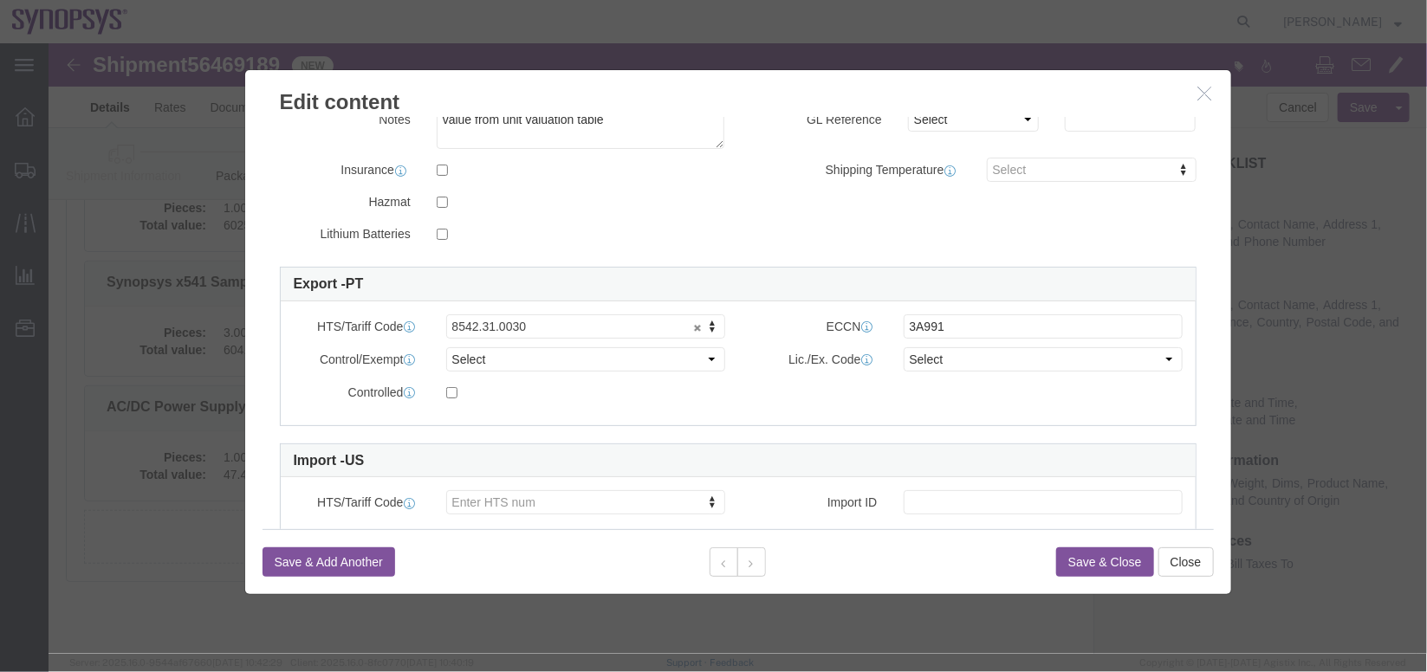
scroll to position [414, 0]
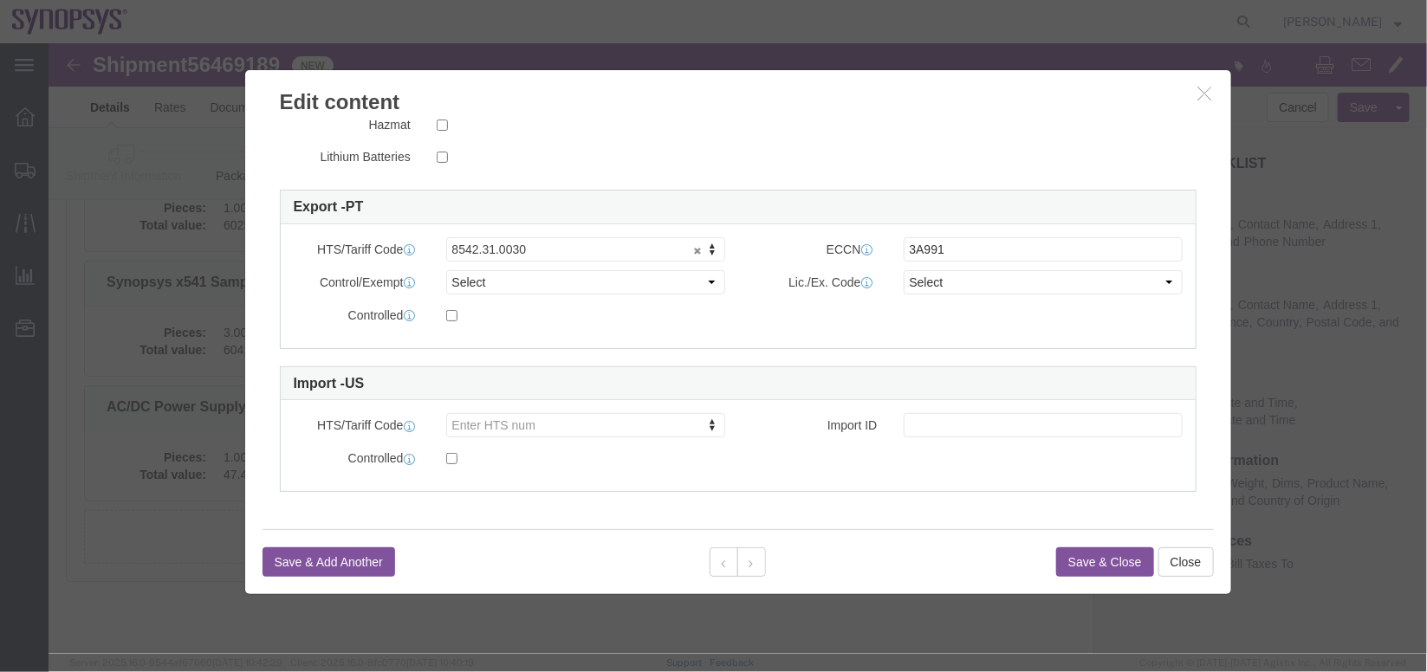
click icon "button"
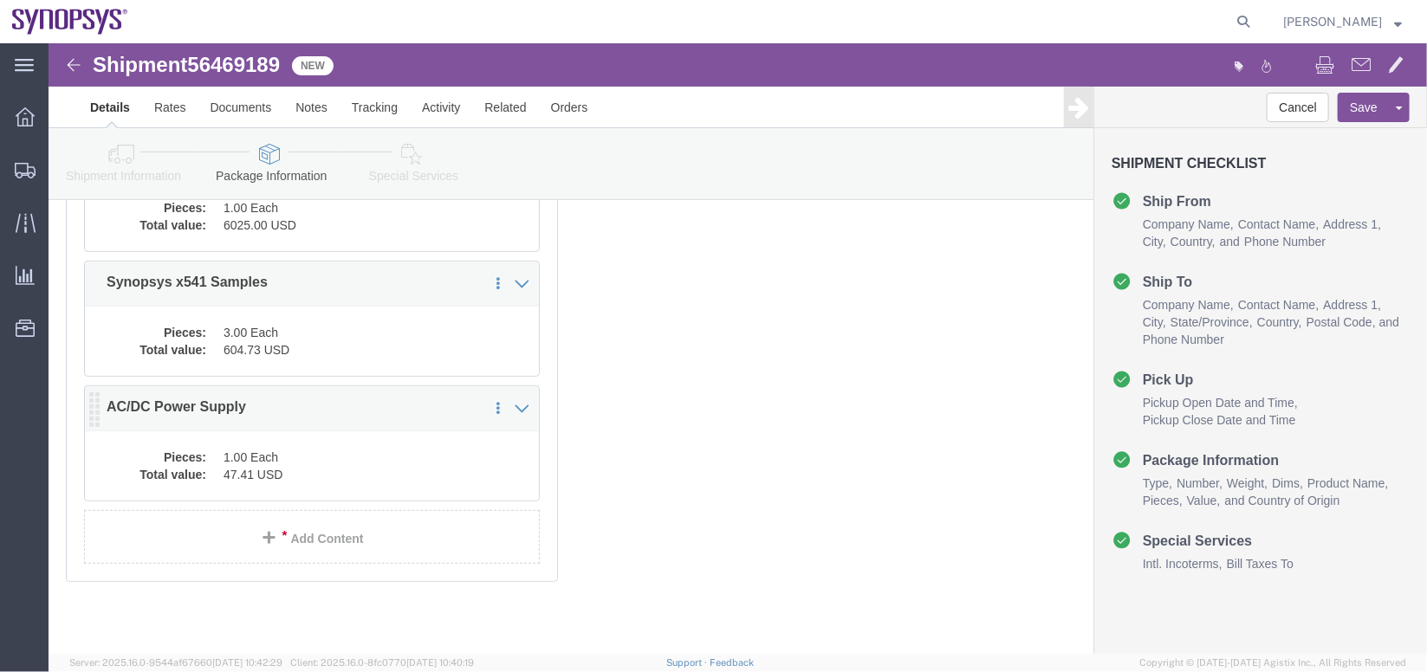
click p "AC/DC Power Supply"
click div "Save in commodity library Clone this content Delete this content AC/DC Power Su…"
click div "Pieces: 1.00 Each Total value: 47.41 USD"
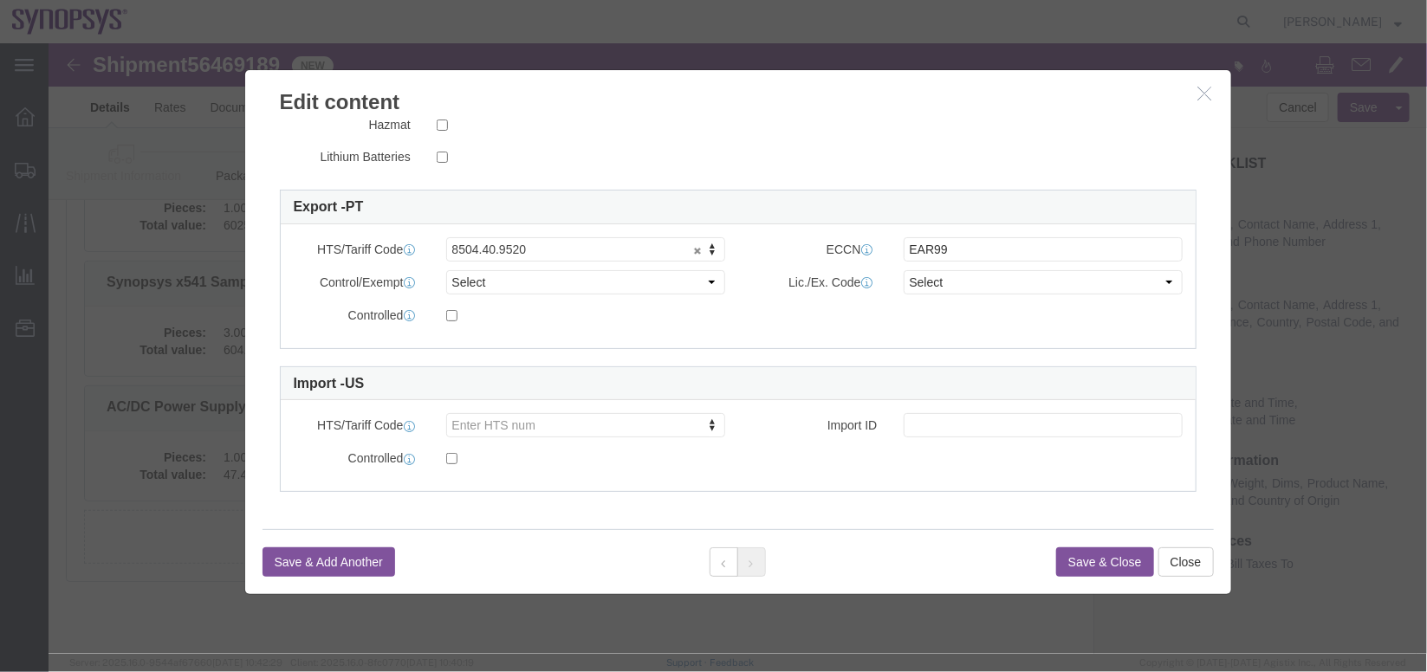
click icon "button"
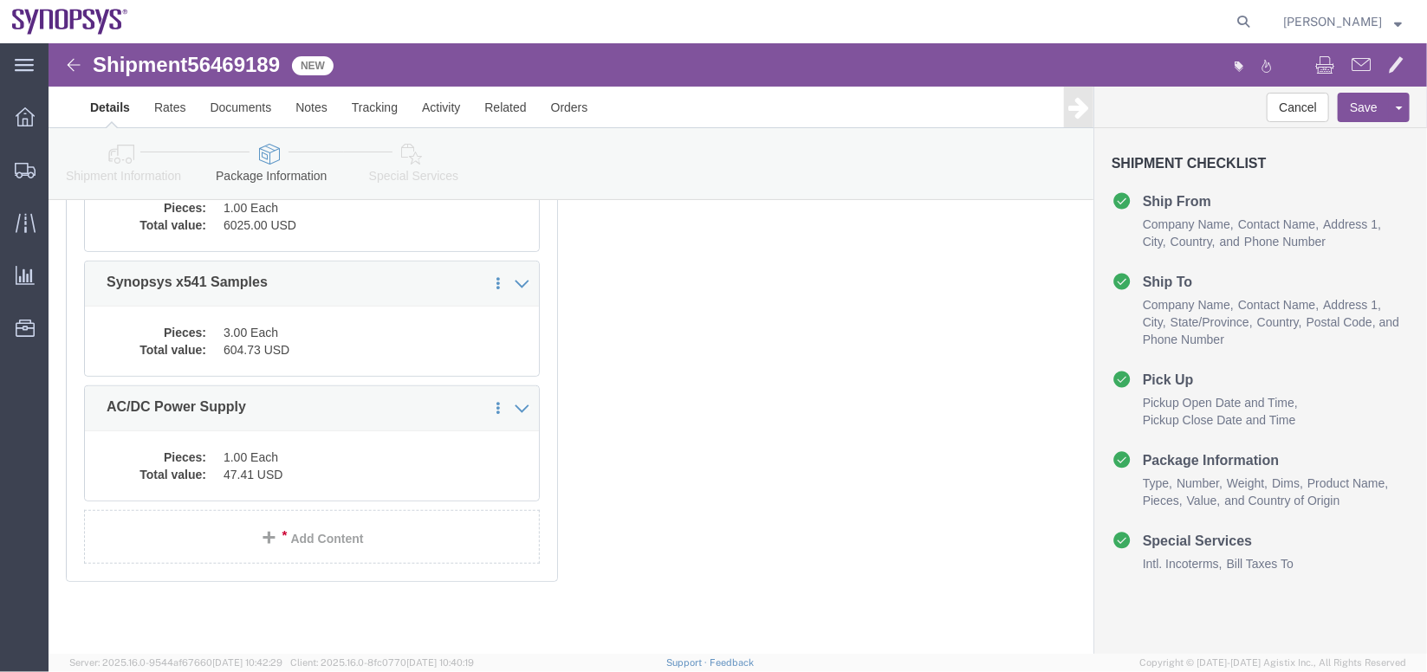
scroll to position [0, 0]
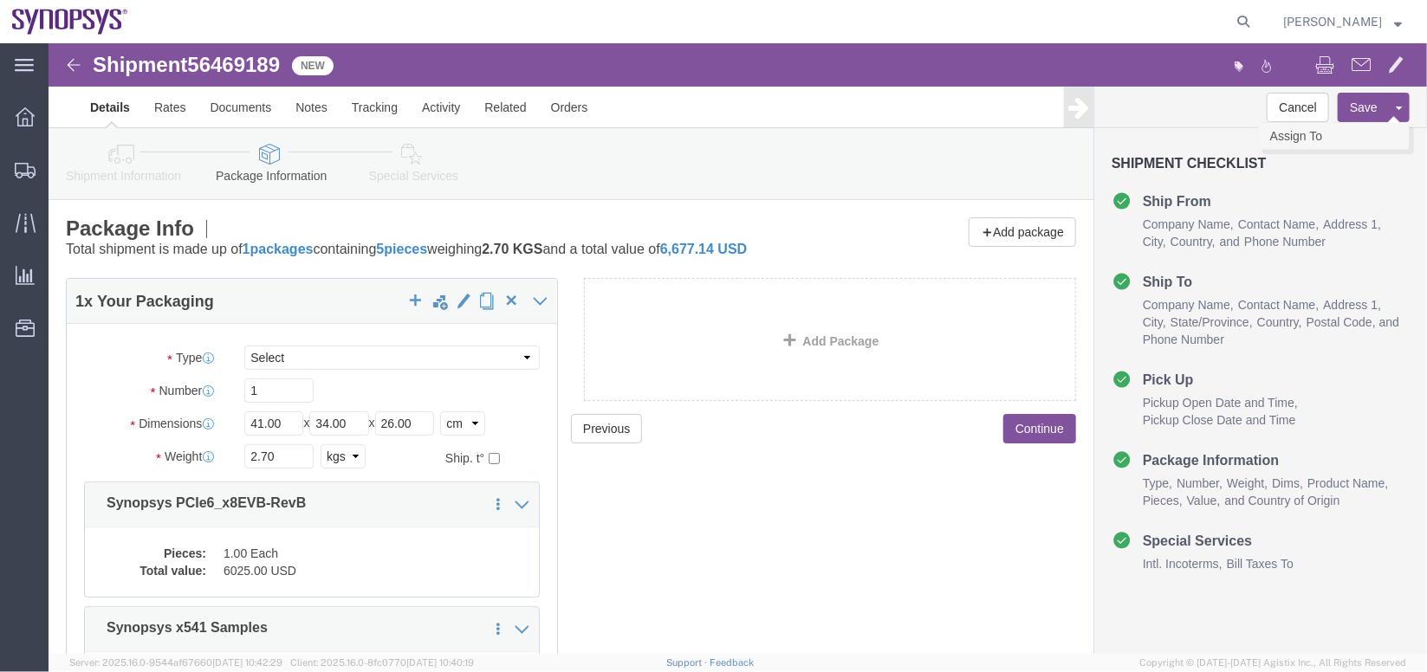
click link "Assign To"
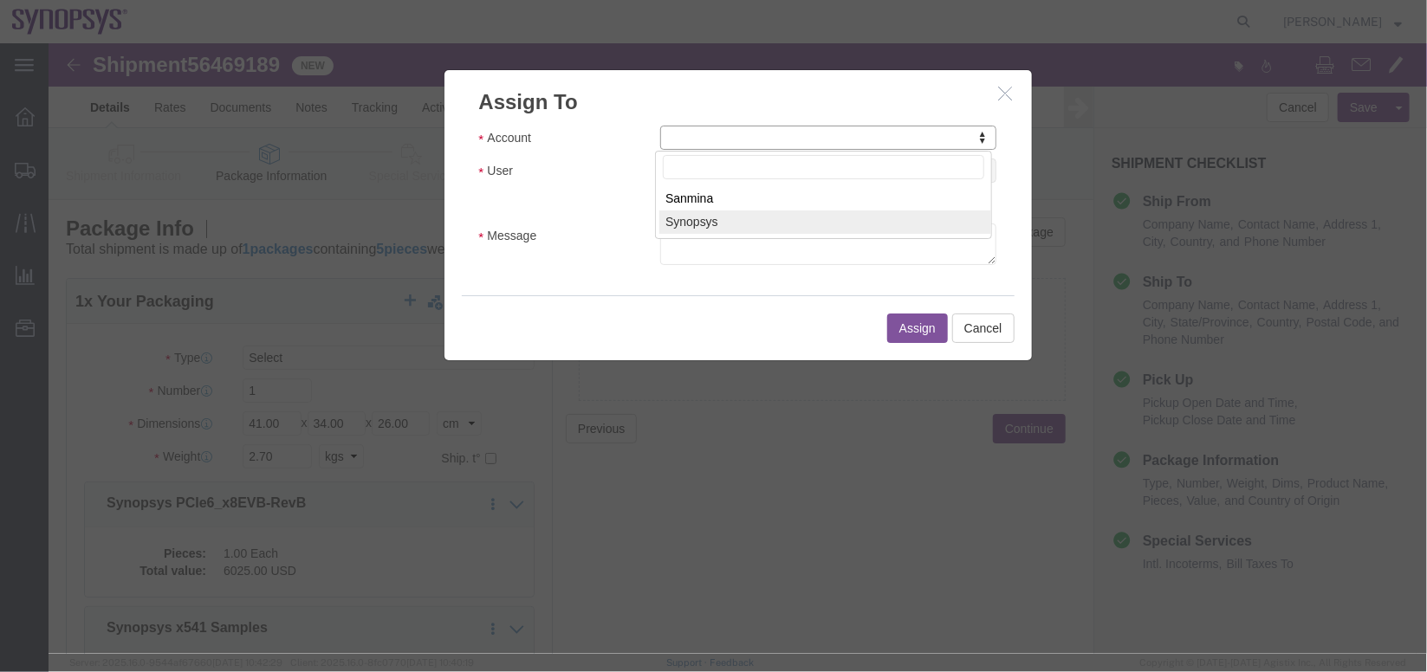
select select "117156"
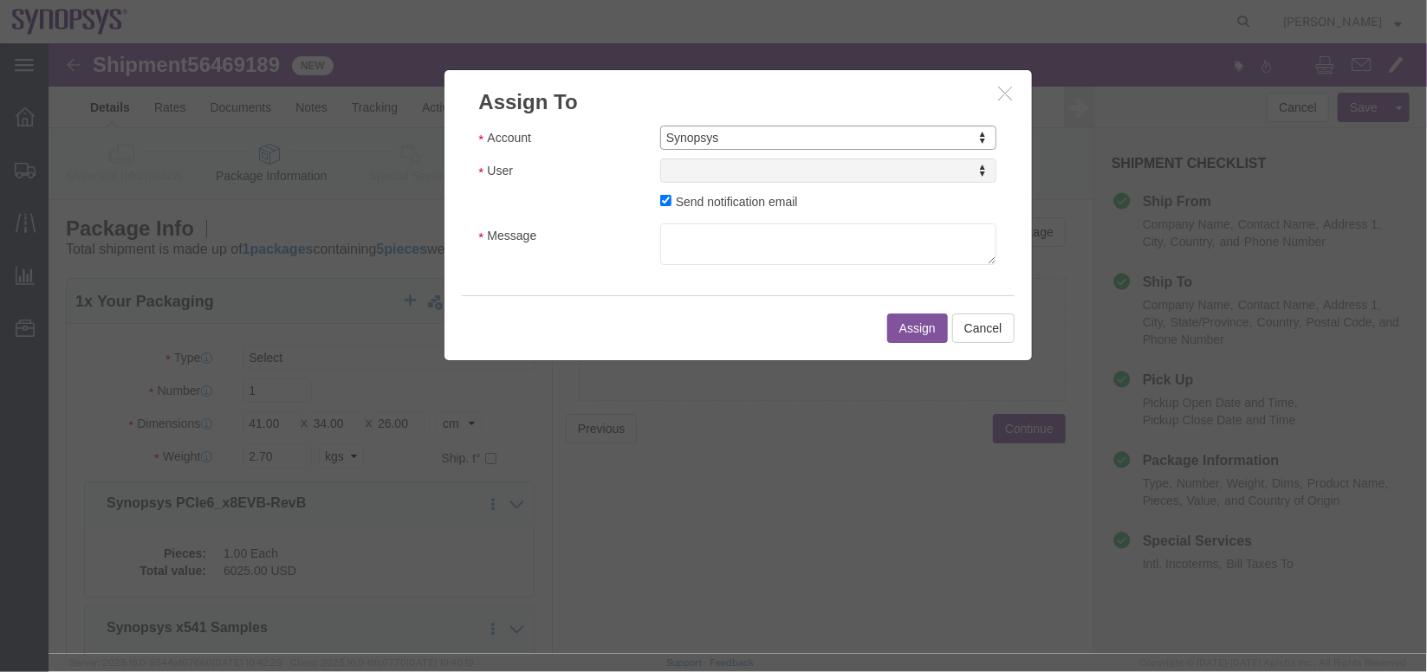
select select
type input "s"
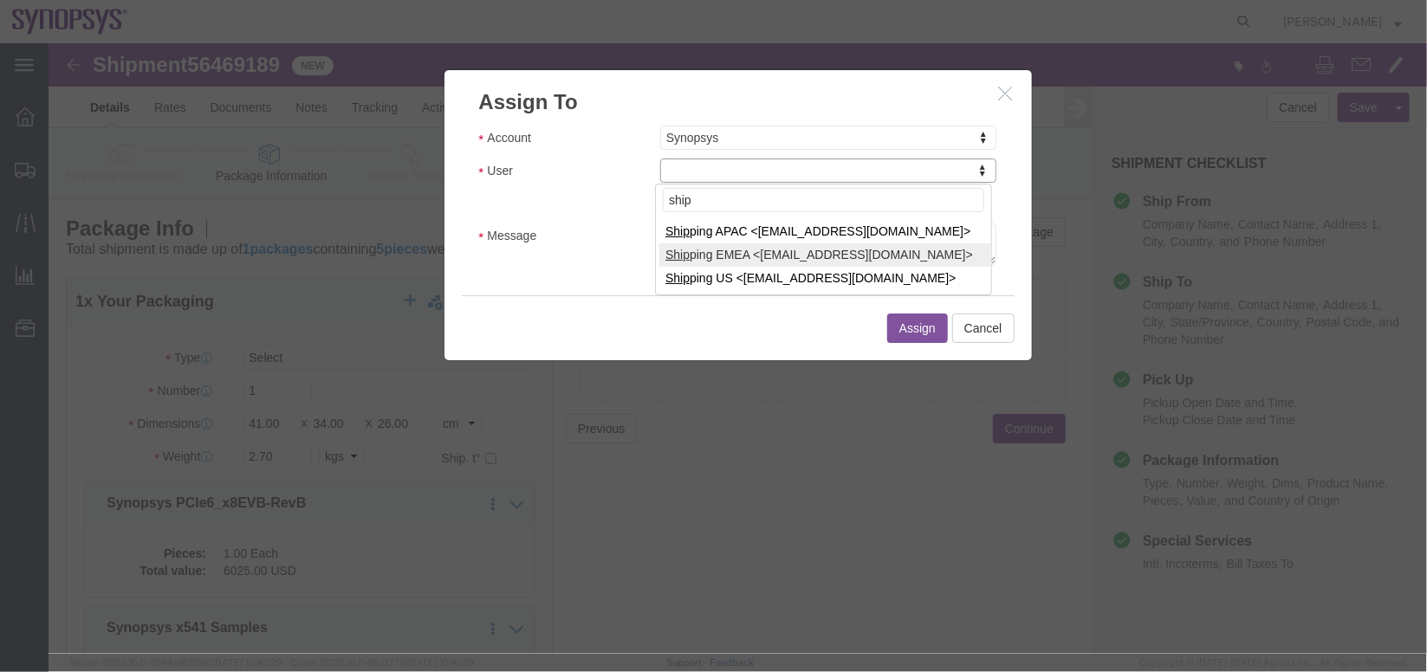
type input "ship"
select select "100123"
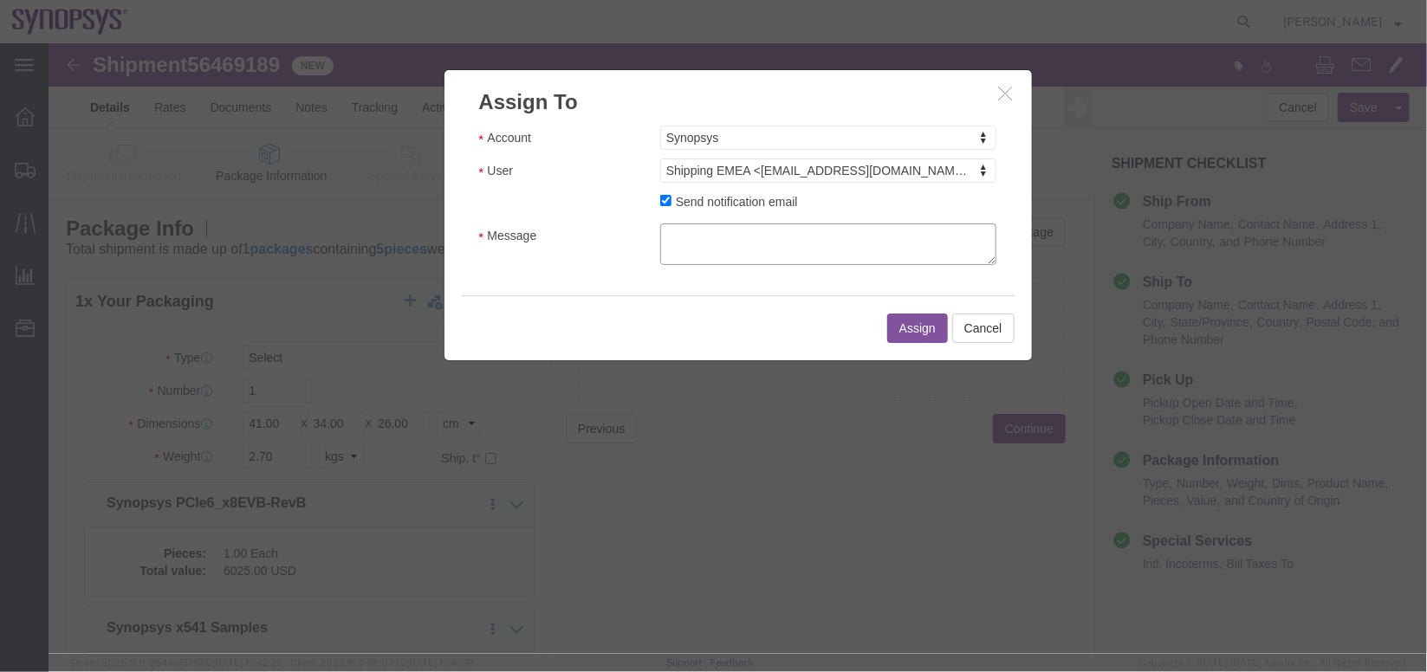
click textarea "Message"
type textarea "a"
click button "Assign"
